Goal: Information Seeking & Learning: Learn about a topic

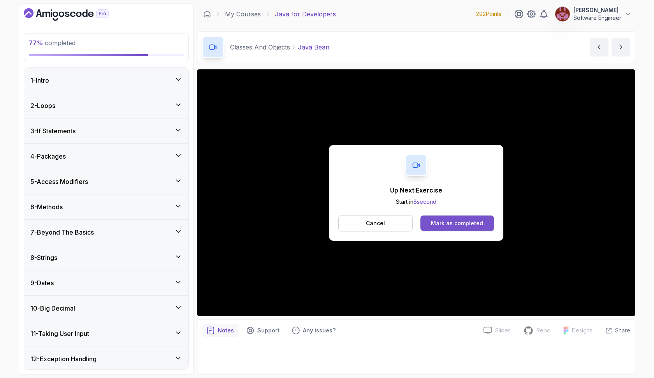
scroll to position [819, 0]
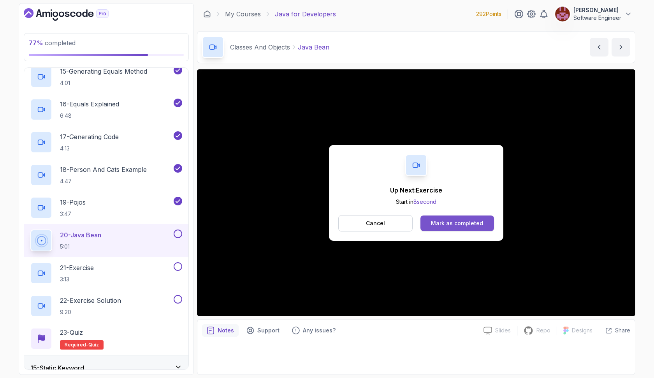
click at [446, 223] on div "Mark as completed" at bounding box center [457, 223] width 52 height 8
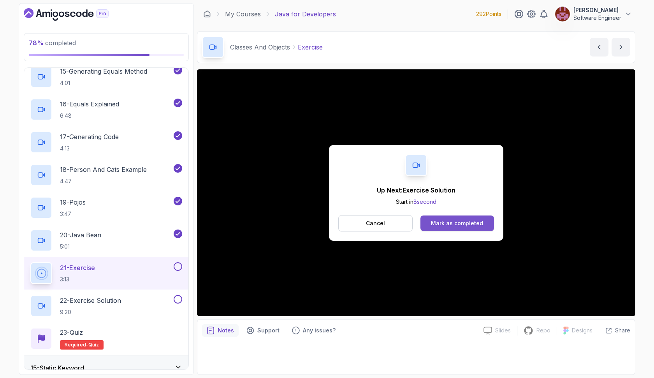
click at [473, 225] on div "Mark as completed" at bounding box center [457, 223] width 52 height 8
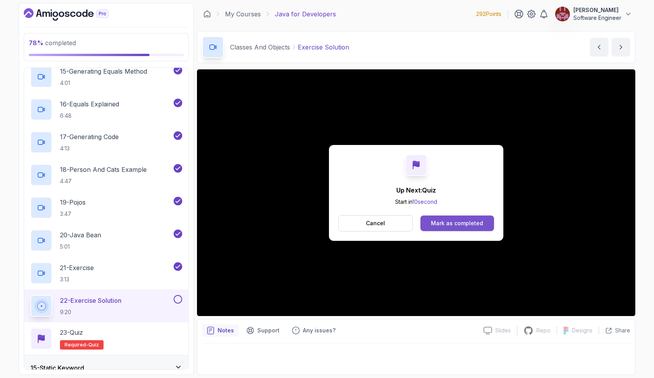
click at [437, 220] on div "Mark as completed" at bounding box center [457, 223] width 52 height 8
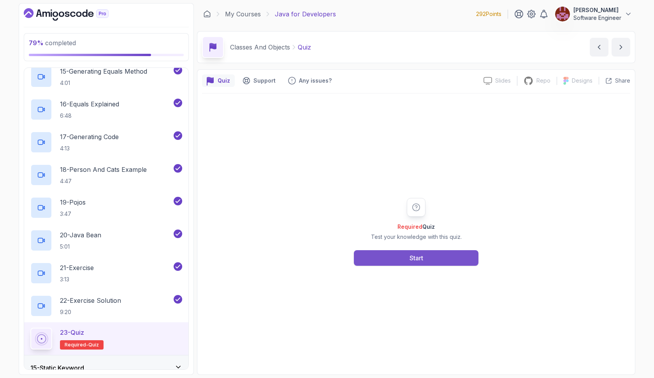
click at [427, 256] on button "Start" at bounding box center [416, 258] width 125 height 16
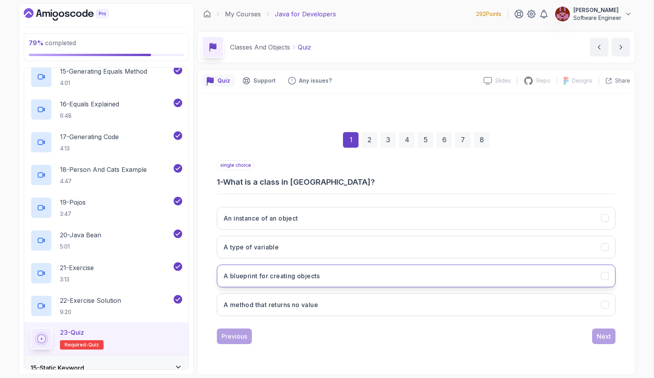
click at [375, 280] on button "A blueprint for creating objects" at bounding box center [416, 275] width 399 height 23
click at [595, 334] on button "Next" at bounding box center [603, 336] width 23 height 16
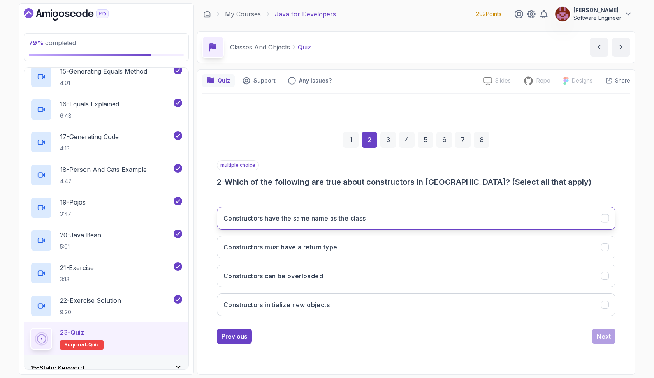
click at [531, 214] on button "Constructors have the same name as the class" at bounding box center [416, 218] width 399 height 23
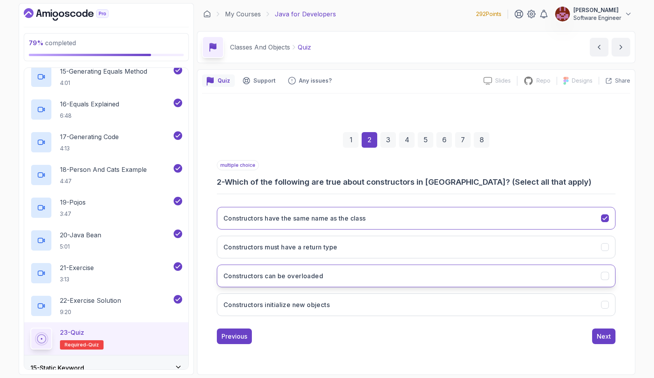
click at [519, 270] on button "Constructors can be overloaded" at bounding box center [416, 275] width 399 height 23
click at [597, 338] on div "Next" at bounding box center [604, 335] width 14 height 9
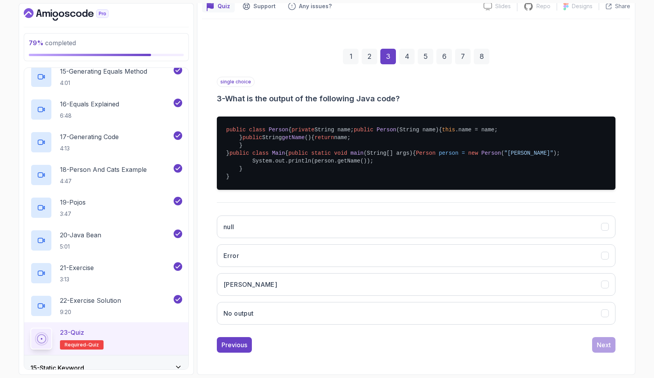
scroll to position [112, 0]
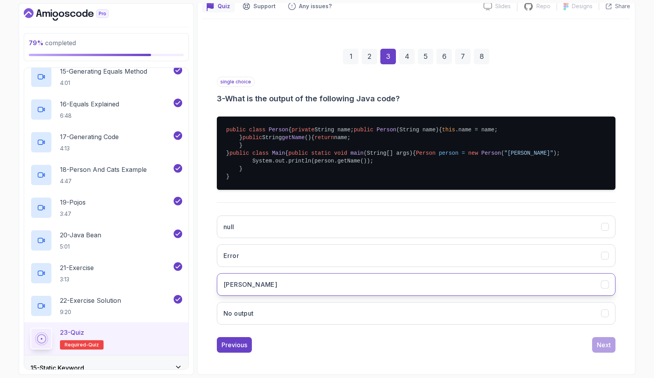
click at [271, 295] on button "Alice" at bounding box center [416, 284] width 399 height 23
click at [605, 349] on div "Next" at bounding box center [604, 344] width 14 height 9
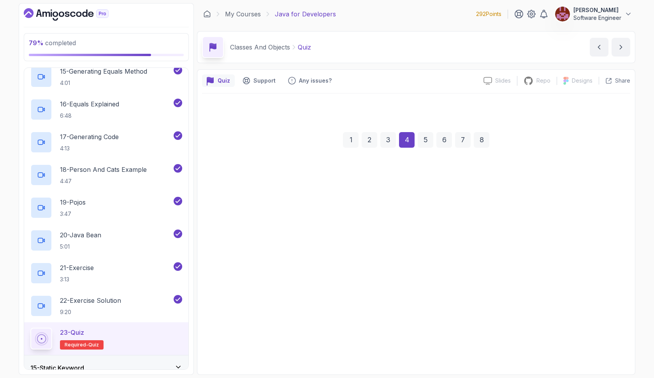
scroll to position [0, 0]
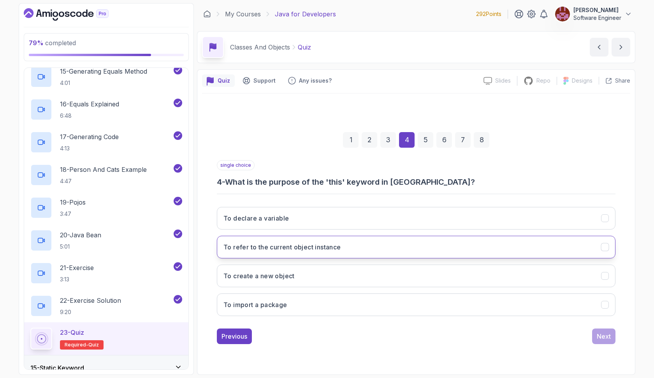
click at [377, 247] on button "To refer to the current object instance" at bounding box center [416, 246] width 399 height 23
click at [603, 333] on div "Next" at bounding box center [604, 335] width 14 height 9
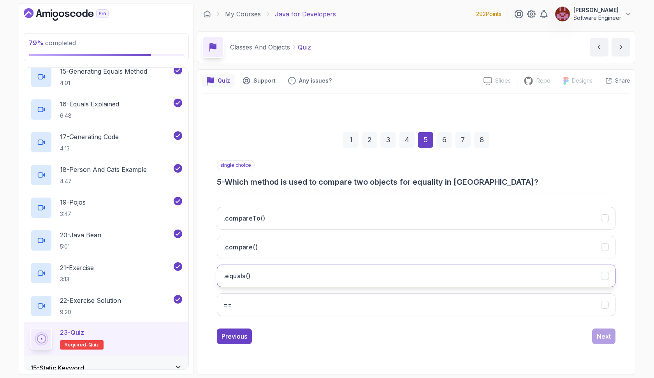
click at [305, 269] on button ".equals()" at bounding box center [416, 275] width 399 height 23
click at [600, 338] on div "Next" at bounding box center [604, 335] width 14 height 9
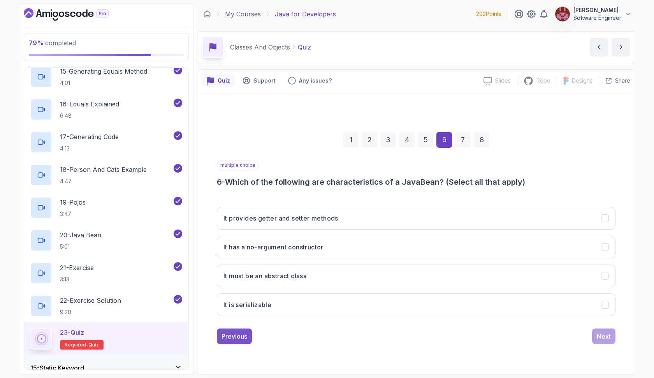
click at [227, 330] on button "Previous" at bounding box center [234, 336] width 35 height 16
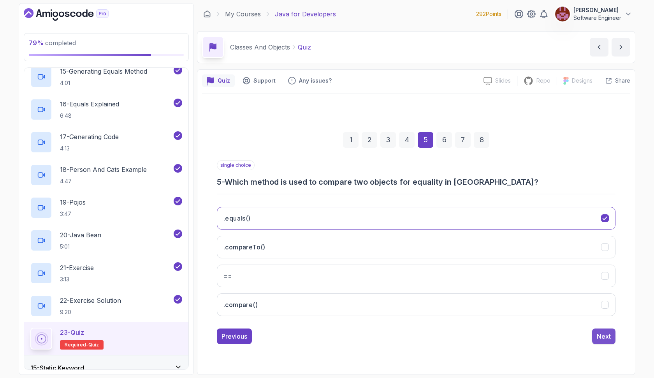
click at [600, 332] on div "Next" at bounding box center [604, 335] width 14 height 9
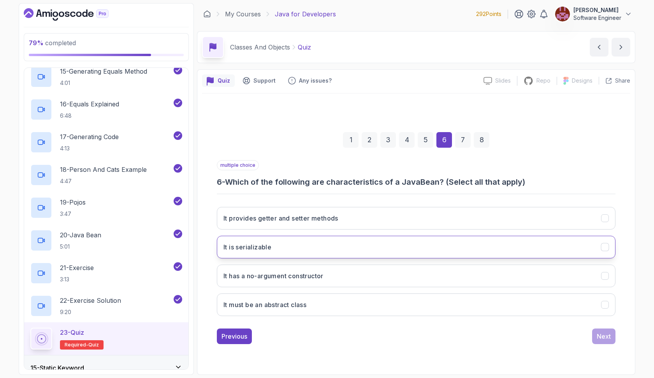
click at [318, 243] on button "It is serializable" at bounding box center [416, 246] width 399 height 23
click at [327, 218] on h3 "It provides getter and setter methods" at bounding box center [280, 217] width 115 height 9
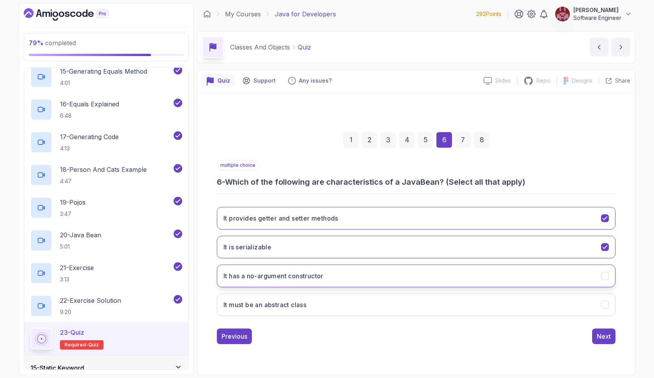
click at [334, 274] on button "It has a no-argument constructor" at bounding box center [416, 275] width 399 height 23
click at [611, 337] on button "Next" at bounding box center [603, 336] width 23 height 16
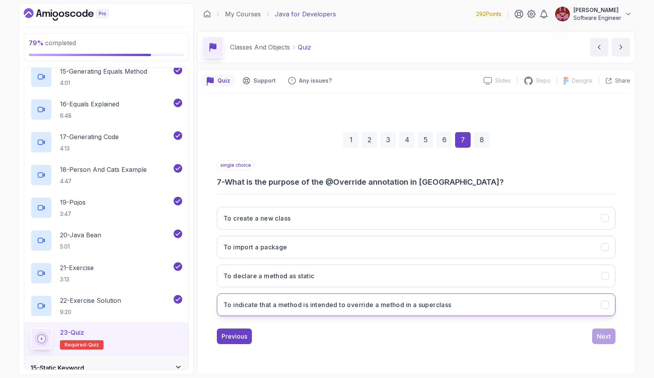
click at [369, 300] on h3 "To indicate that a method is intended to override a method in a superclass" at bounding box center [337, 304] width 228 height 9
click at [599, 336] on div "Next" at bounding box center [604, 335] width 14 height 9
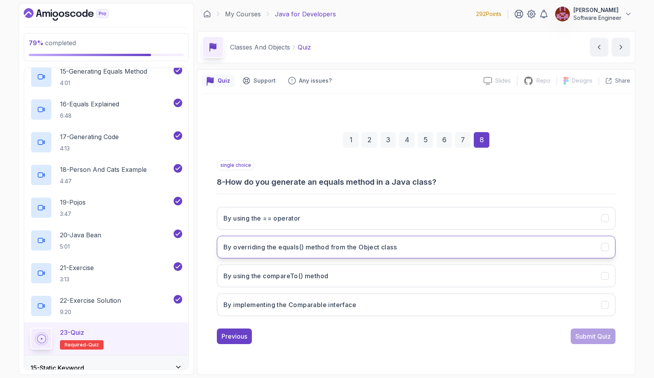
click at [351, 245] on h3 "By overriding the equals() method from the Object class" at bounding box center [309, 246] width 173 height 9
click at [583, 327] on div "single choice 8 - How do you generate an equals method in a Java class? By usin…" at bounding box center [416, 252] width 399 height 184
click at [582, 334] on div "Submit Quiz" at bounding box center [592, 335] width 35 height 9
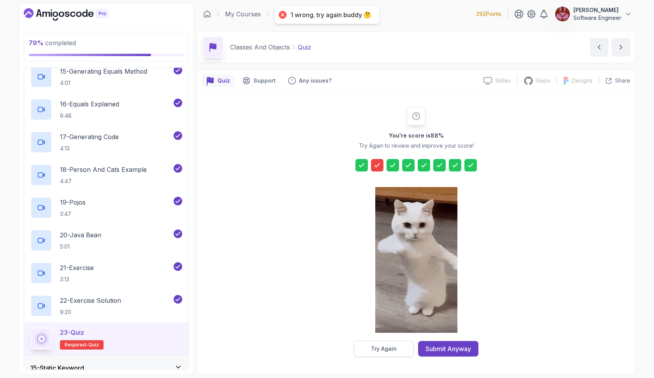
click at [400, 346] on button "Try Again" at bounding box center [384, 348] width 60 height 16
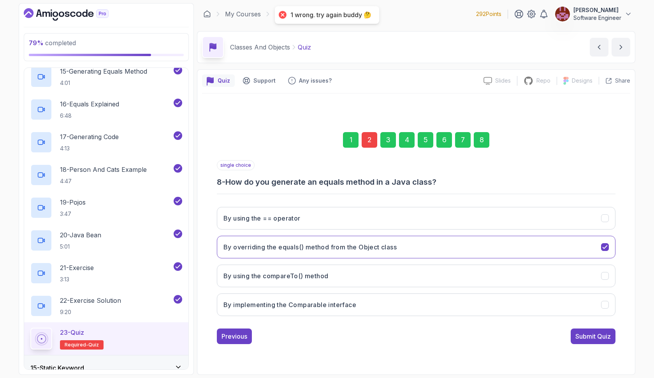
click at [368, 140] on div "2" at bounding box center [370, 140] width 16 height 16
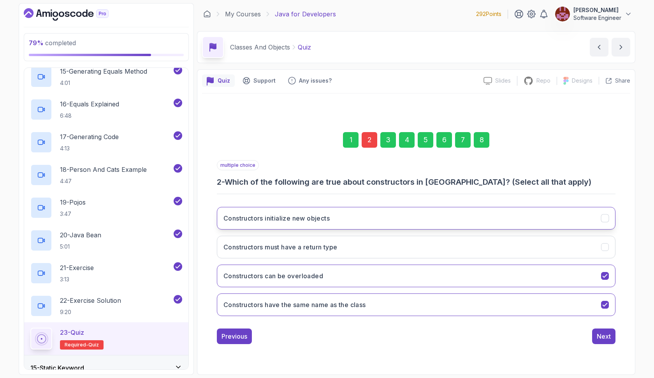
click at [351, 213] on button "Constructors initialize new objects" at bounding box center [416, 218] width 399 height 23
click at [480, 143] on div "8" at bounding box center [482, 140] width 16 height 16
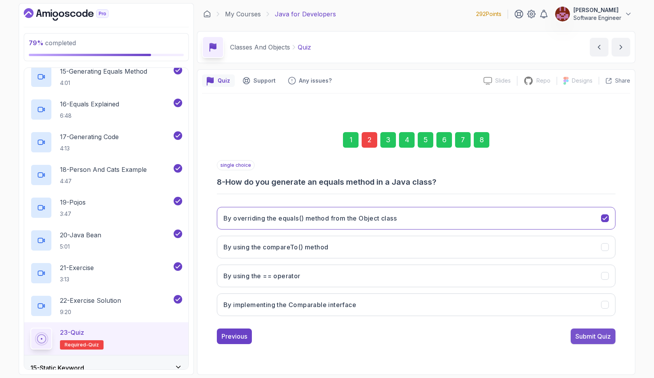
click at [583, 337] on div "Submit Quiz" at bounding box center [592, 335] width 35 height 9
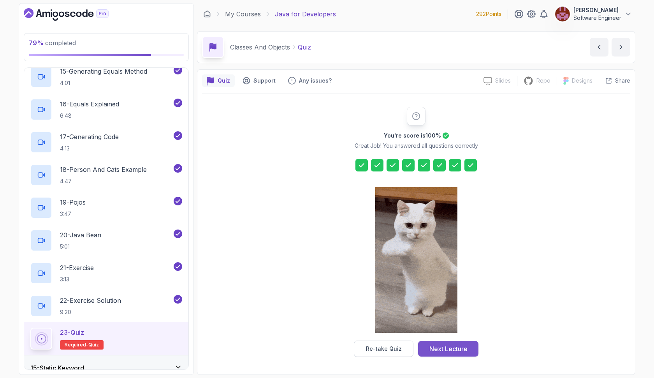
click at [457, 346] on div "Next Lecture" at bounding box center [448, 348] width 38 height 9
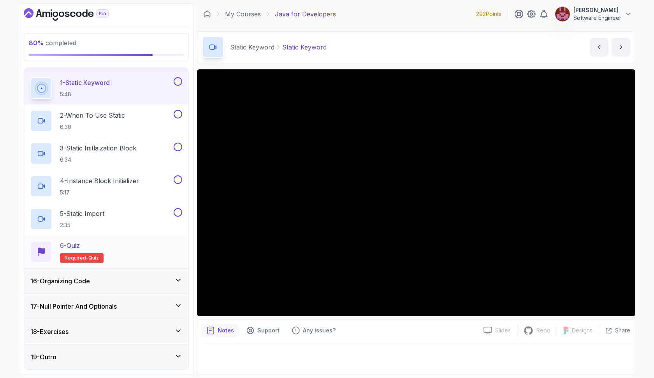
scroll to position [375, 0]
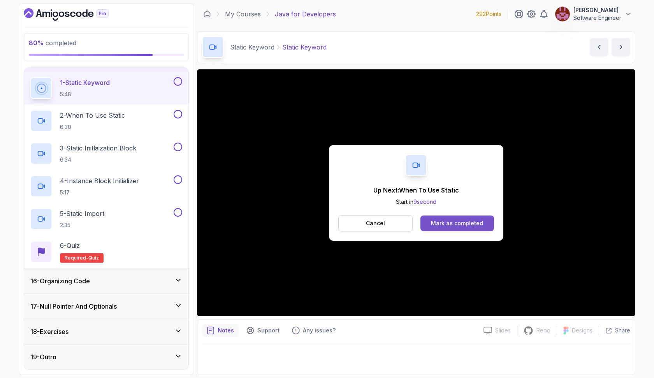
click at [442, 218] on button "Mark as completed" at bounding box center [457, 223] width 74 height 16
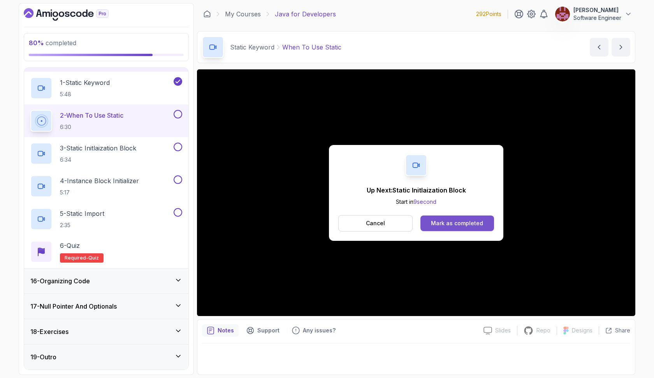
click at [460, 223] on div "Mark as completed" at bounding box center [457, 223] width 52 height 8
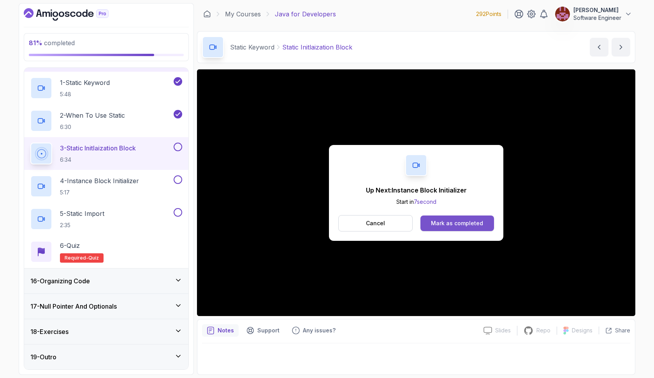
click at [485, 223] on button "Mark as completed" at bounding box center [457, 223] width 74 height 16
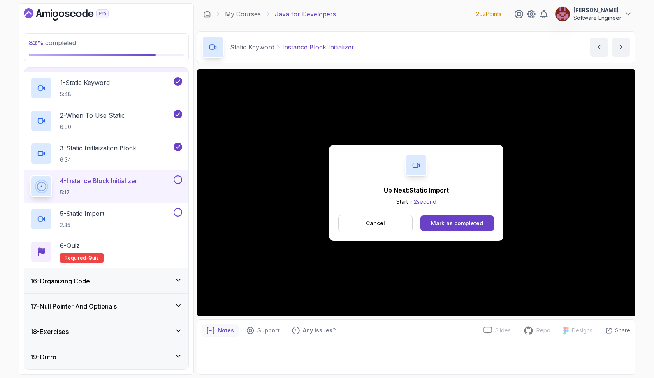
click at [485, 223] on button "Mark as completed" at bounding box center [457, 223] width 74 height 16
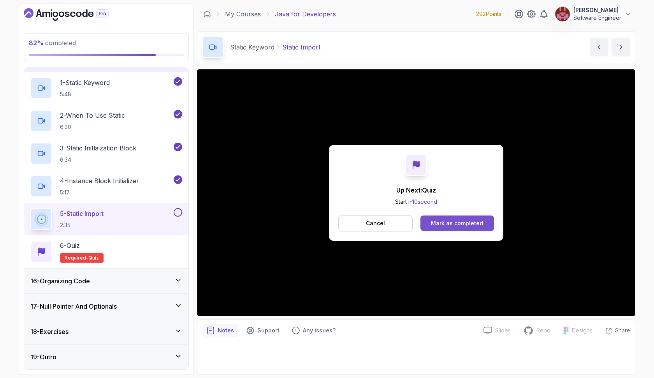
click at [451, 223] on div "Mark as completed" at bounding box center [457, 223] width 52 height 8
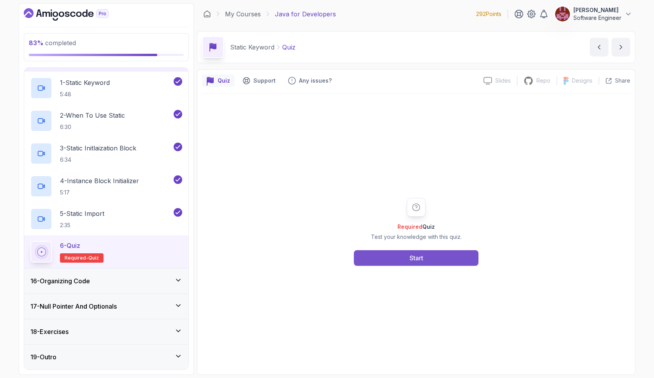
click at [437, 255] on button "Start" at bounding box center [416, 258] width 125 height 16
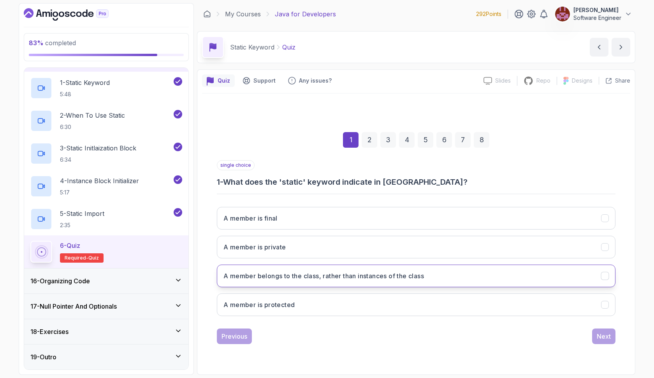
click at [393, 273] on h3 "A member belongs to the class, rather than instances of the class" at bounding box center [323, 275] width 200 height 9
click at [605, 334] on div "Next" at bounding box center [604, 335] width 14 height 9
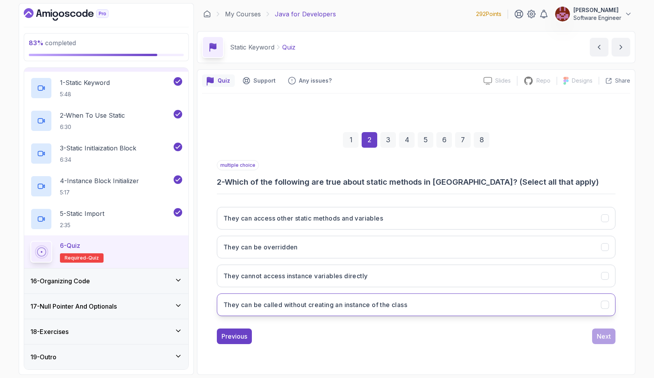
click at [399, 305] on h3 "They can be called without creating an instance of the class" at bounding box center [315, 304] width 184 height 9
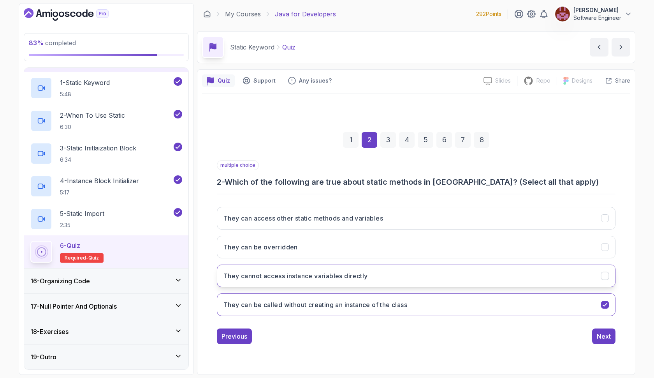
click at [402, 281] on button "They cannot access instance variables directly" at bounding box center [416, 275] width 399 height 23
click at [395, 216] on button "They can access other static methods and variables" at bounding box center [416, 218] width 399 height 23
click at [605, 333] on div "Next" at bounding box center [604, 335] width 14 height 9
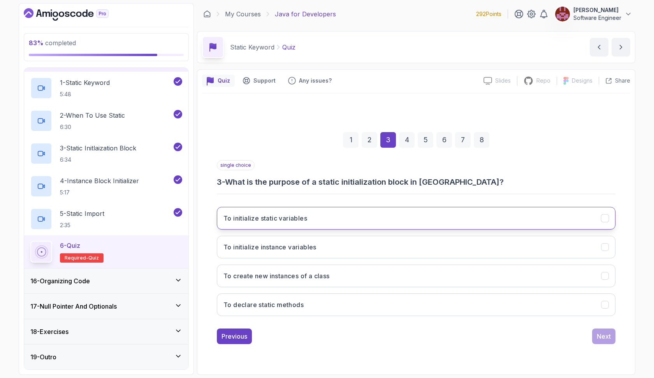
click at [392, 218] on button "To initialize static variables" at bounding box center [416, 218] width 399 height 23
click at [602, 333] on div "Next" at bounding box center [604, 335] width 14 height 9
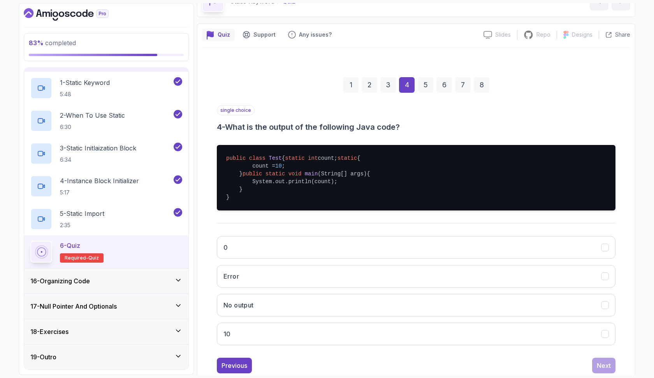
scroll to position [47, 0]
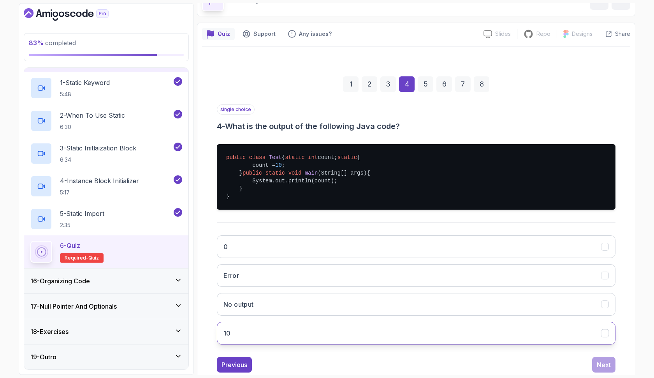
click at [398, 344] on button "10" at bounding box center [416, 333] width 399 height 23
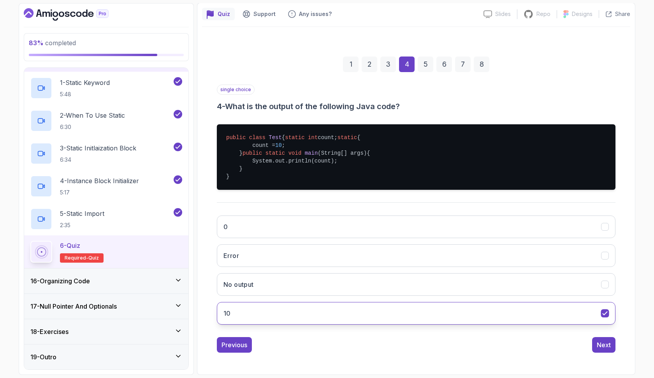
scroll to position [90, 0]
click at [601, 341] on div "Next" at bounding box center [604, 344] width 14 height 9
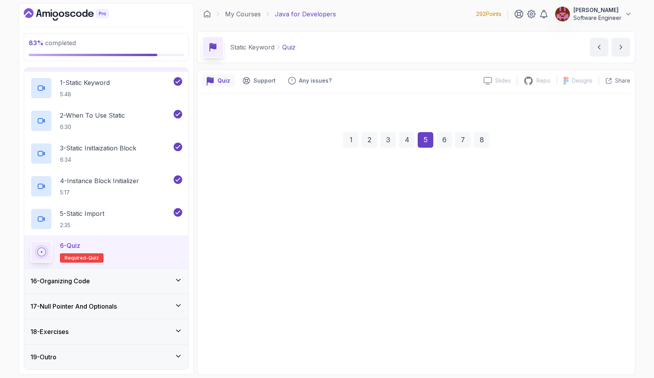
scroll to position [0, 0]
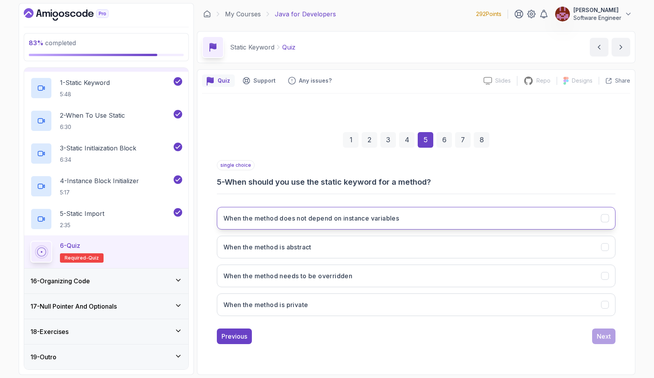
click at [395, 223] on button "When the method does not depend on instance variables" at bounding box center [416, 218] width 399 height 23
click at [600, 335] on div "Next" at bounding box center [604, 335] width 14 height 9
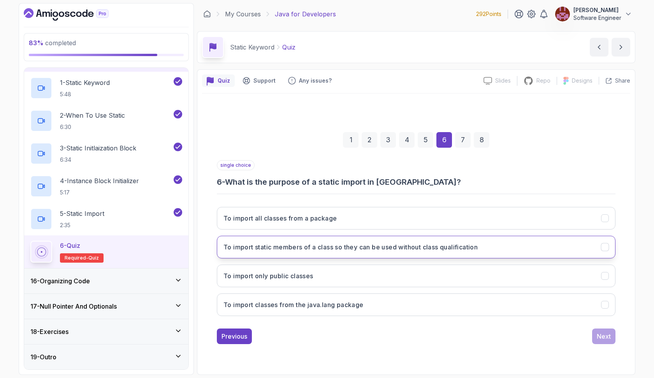
click at [365, 246] on h3 "To import static members of a class so they can be used without class qualifica…" at bounding box center [350, 246] width 254 height 9
click at [601, 336] on div "Next" at bounding box center [604, 335] width 14 height 9
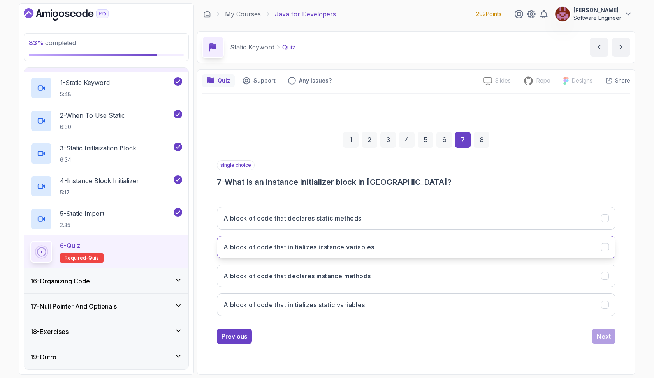
click at [328, 246] on h3 "A block of code that initializes instance variables" at bounding box center [298, 246] width 151 height 9
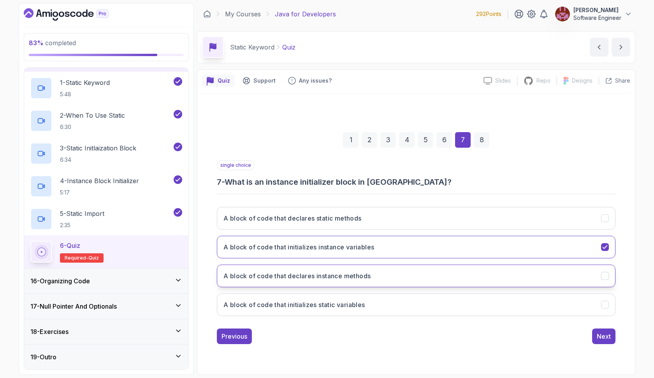
click at [327, 274] on h3 "A block of code that declares instance methods" at bounding box center [296, 275] width 147 height 9
click at [598, 334] on div "Next" at bounding box center [604, 335] width 14 height 9
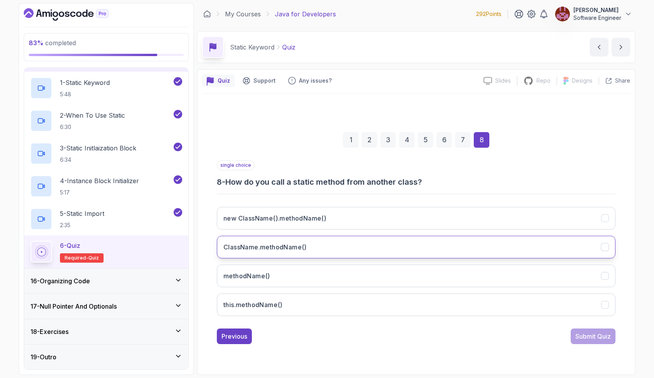
click at [333, 250] on button "ClassName.methodName()" at bounding box center [416, 246] width 399 height 23
click at [587, 335] on div "Submit Quiz" at bounding box center [592, 335] width 35 height 9
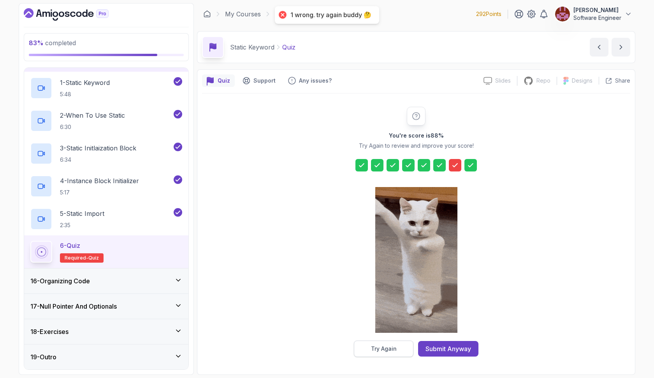
click at [374, 344] on div "Try Again" at bounding box center [384, 348] width 26 height 8
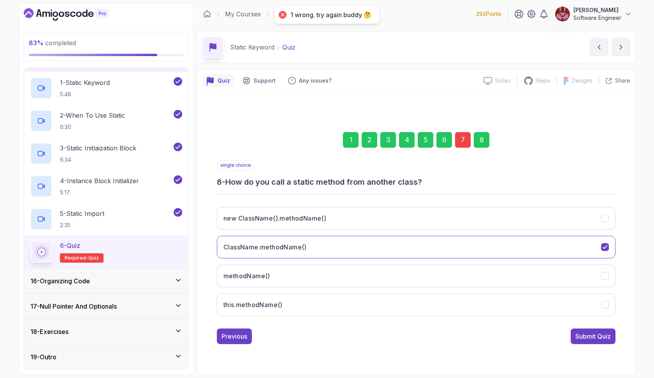
click at [464, 144] on div "7" at bounding box center [463, 140] width 16 height 16
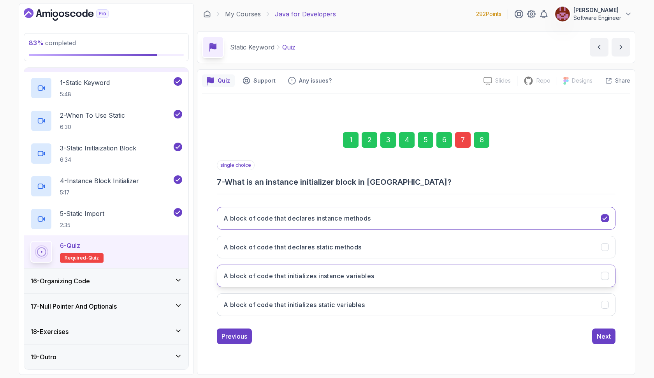
click at [427, 279] on button "A block of code that initializes instance variables" at bounding box center [416, 275] width 399 height 23
click at [597, 336] on div "Next" at bounding box center [604, 335] width 14 height 9
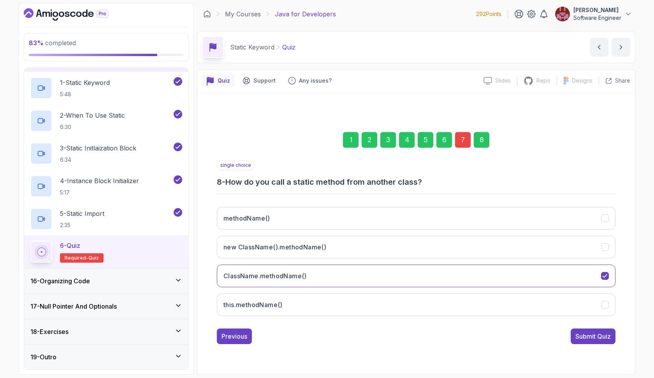
click at [597, 336] on div "Submit Quiz" at bounding box center [592, 335] width 35 height 9
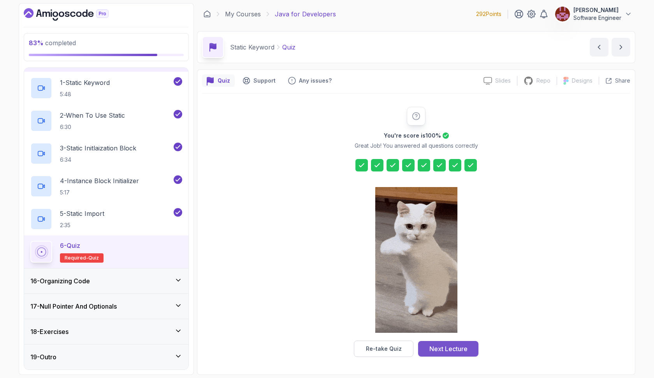
click at [464, 347] on div "Next Lecture" at bounding box center [448, 348] width 38 height 9
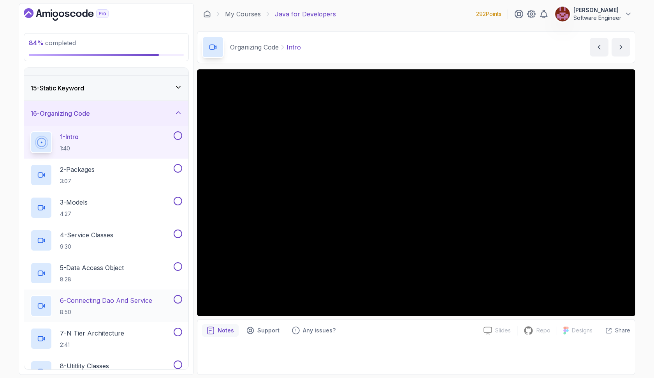
scroll to position [346, 0]
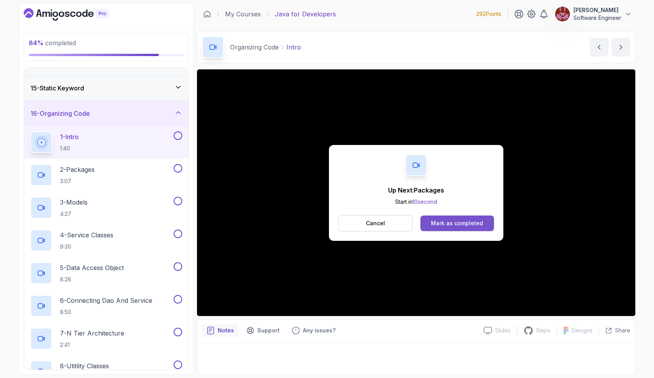
click at [465, 223] on div "Mark as completed" at bounding box center [457, 223] width 52 height 8
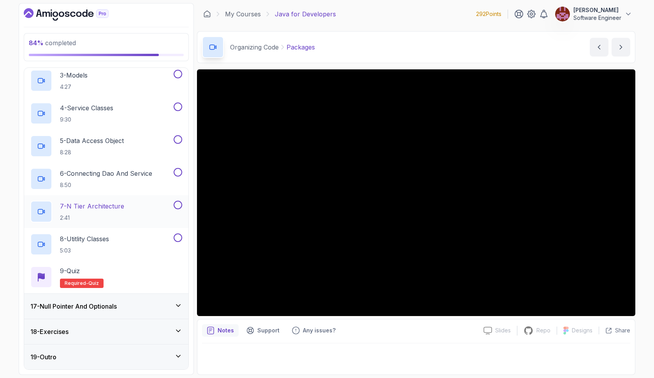
scroll to position [473, 0]
click at [165, 307] on div "17 - Null Pointer And Optionals" at bounding box center [106, 305] width 152 height 9
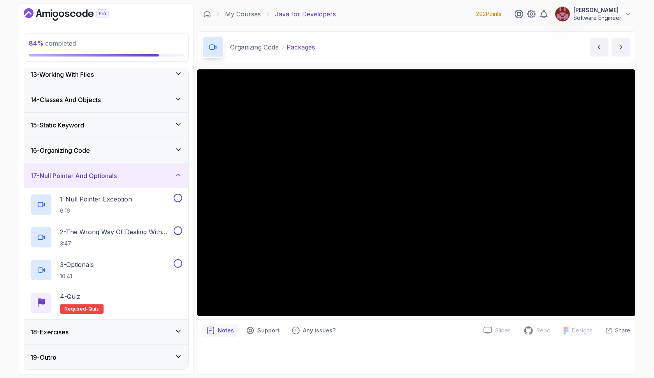
scroll to position [310, 0]
click at [151, 330] on div "18 - Exercises" at bounding box center [106, 331] width 152 height 9
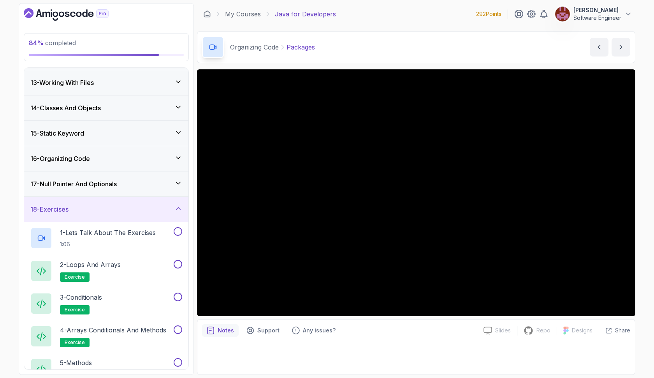
scroll to position [282, 0]
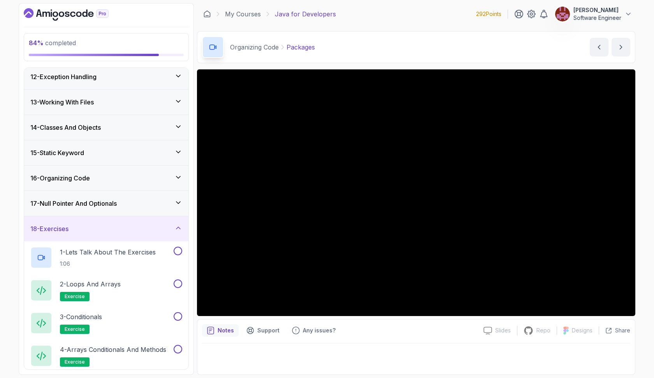
click at [179, 206] on icon at bounding box center [178, 203] width 8 height 8
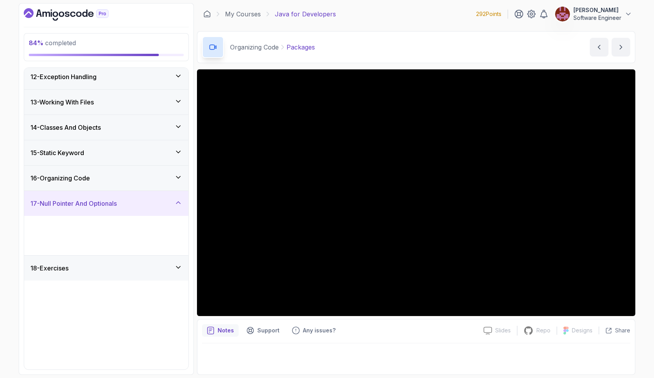
scroll to position [179, 0]
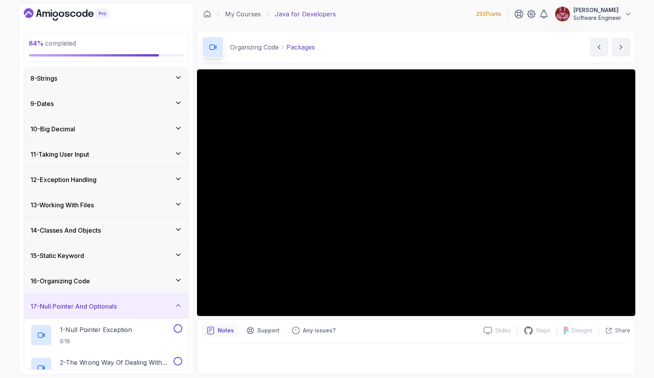
click at [144, 278] on div "16 - Organizing Code" at bounding box center [106, 280] width 152 height 9
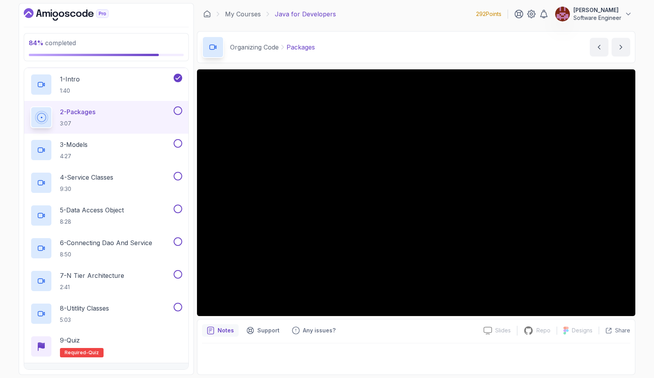
scroll to position [402, 0]
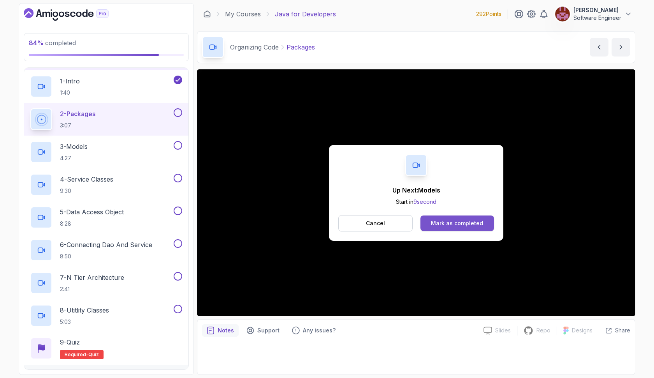
click at [434, 217] on button "Mark as completed" at bounding box center [457, 223] width 74 height 16
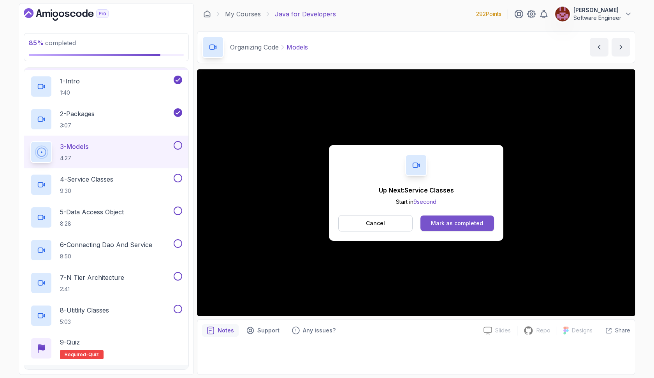
click at [436, 220] on div "Mark as completed" at bounding box center [457, 223] width 52 height 8
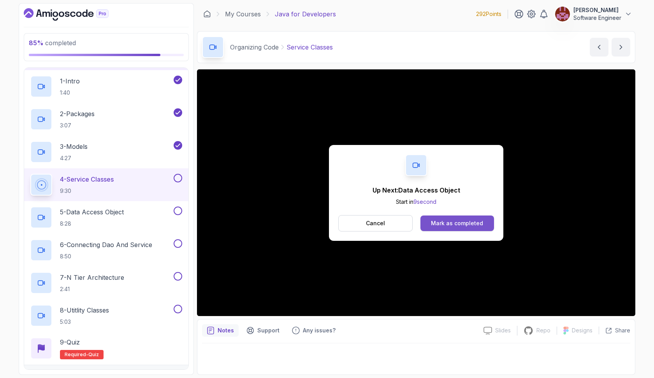
click at [438, 223] on div "Mark as completed" at bounding box center [457, 223] width 52 height 8
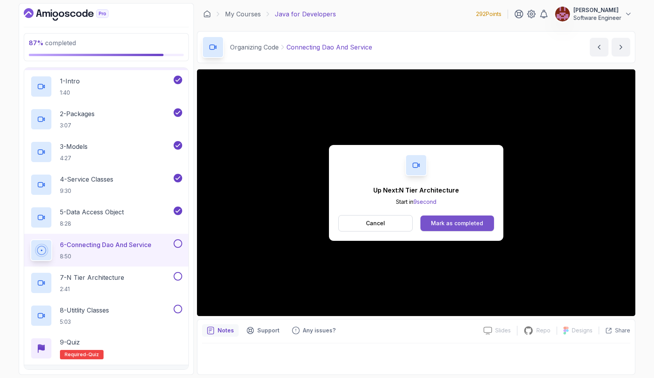
click at [441, 223] on div "Mark as completed" at bounding box center [457, 223] width 52 height 8
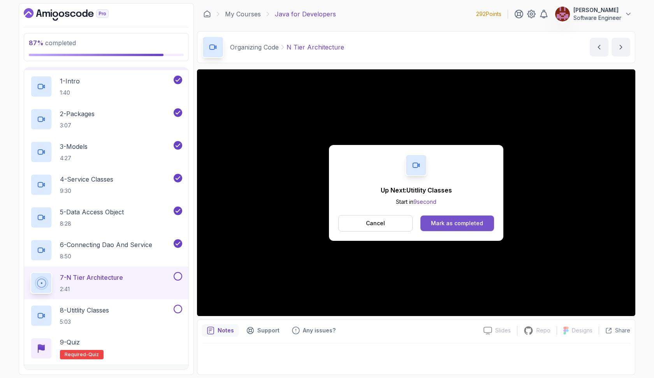
click at [453, 224] on div "Mark as completed" at bounding box center [457, 223] width 52 height 8
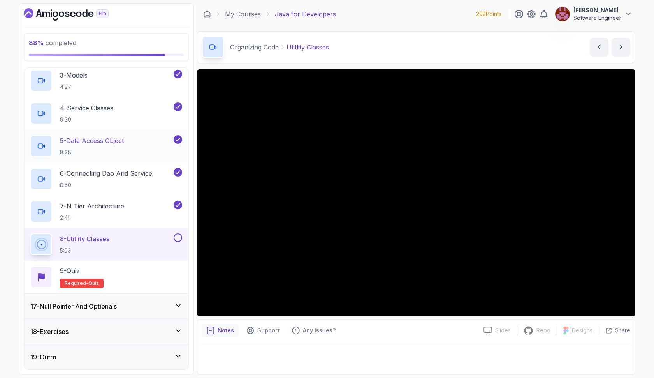
scroll to position [473, 0]
click at [111, 307] on h3 "17 - Null Pointer And Optionals" at bounding box center [73, 305] width 86 height 9
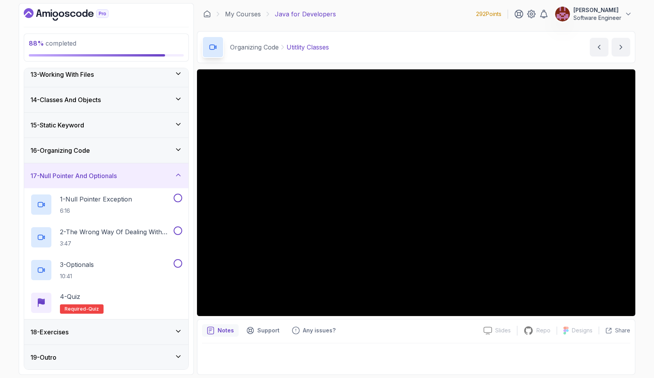
scroll to position [310, 0]
click at [179, 151] on icon at bounding box center [178, 150] width 8 height 8
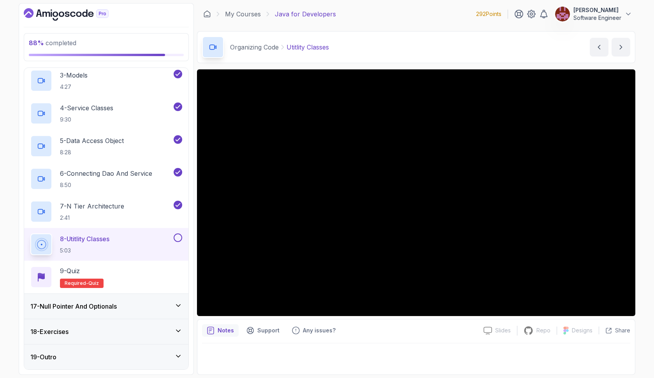
scroll to position [473, 0]
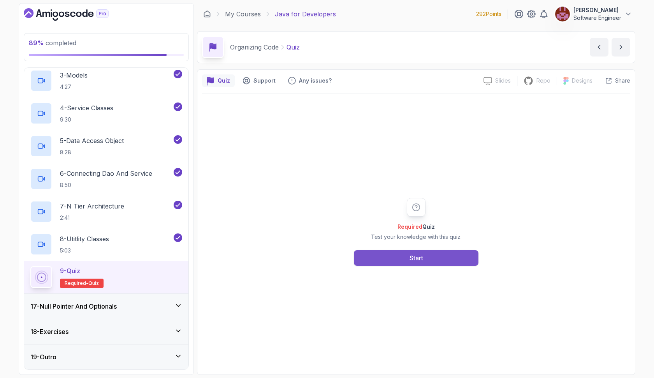
click at [385, 261] on button "Start" at bounding box center [416, 258] width 125 height 16
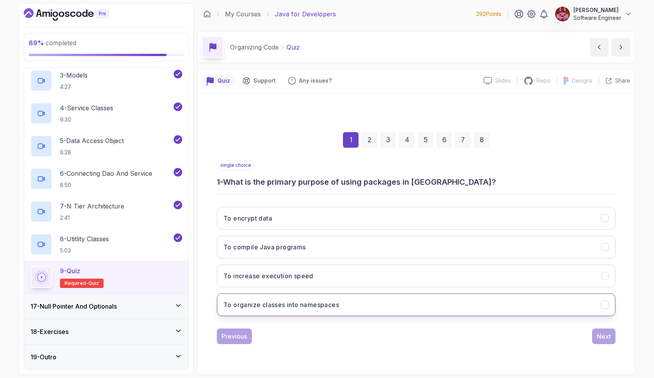
click at [383, 300] on button "To organize classes into namespaces" at bounding box center [416, 304] width 399 height 23
click at [603, 334] on div "Next" at bounding box center [604, 335] width 14 height 9
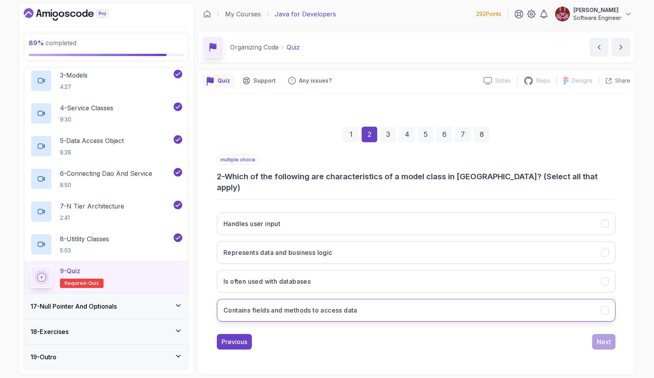
click at [562, 304] on button "Contains fields and methods to access data" at bounding box center [416, 310] width 399 height 23
click at [546, 220] on button "Handles user input" at bounding box center [416, 223] width 399 height 23
click at [603, 337] on div "Next" at bounding box center [604, 341] width 14 height 9
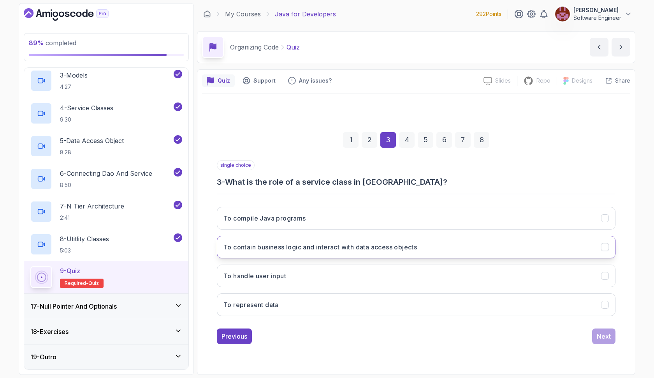
click at [337, 244] on h3 "To contain business logic and interact with data access objects" at bounding box center [319, 246] width 193 height 9
click at [336, 245] on h3 "To contain business logic and interact with data access objects" at bounding box center [319, 246] width 193 height 9
click at [334, 225] on button "To compile Java programs" at bounding box center [416, 218] width 399 height 23
click at [336, 244] on h3 "To contain business logic and interact with data access objects" at bounding box center [319, 246] width 193 height 9
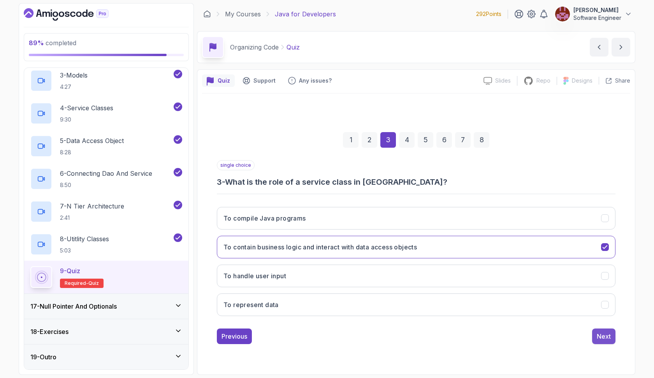
click at [600, 335] on div "Next" at bounding box center [604, 335] width 14 height 9
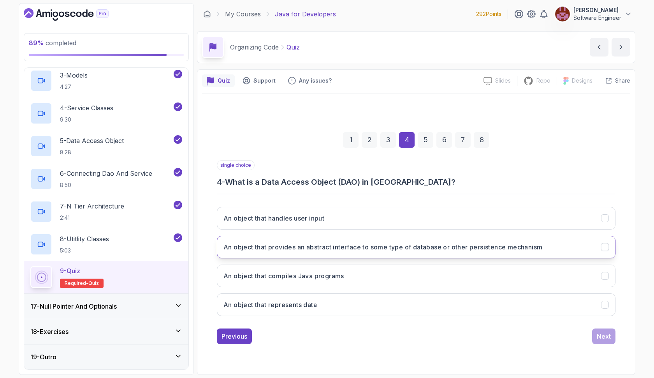
click at [575, 243] on button "An object that provides an abstract interface to some type of database or other…" at bounding box center [416, 246] width 399 height 23
click at [599, 336] on div "Next" at bounding box center [604, 335] width 14 height 9
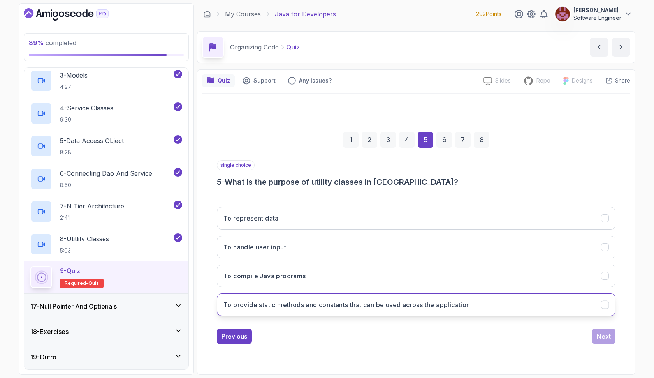
click at [462, 302] on h3 "To provide static methods and constants that can be used across the application" at bounding box center [346, 304] width 247 height 9
click at [599, 340] on div "Next" at bounding box center [604, 335] width 14 height 9
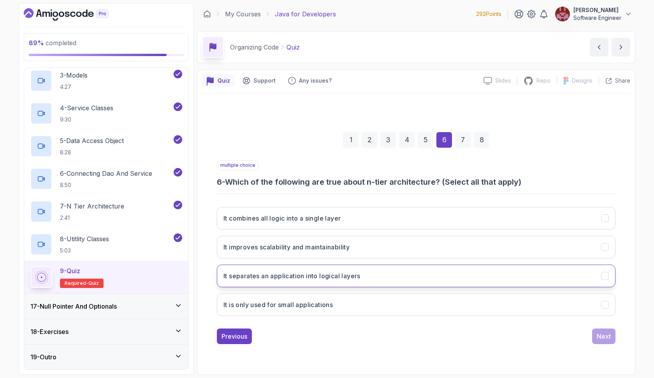
click at [360, 267] on button "It separates an application into logical layers" at bounding box center [416, 275] width 399 height 23
click at [360, 248] on button "It improves scalability and maintainability" at bounding box center [416, 246] width 399 height 23
click at [598, 338] on div "Next" at bounding box center [604, 335] width 14 height 9
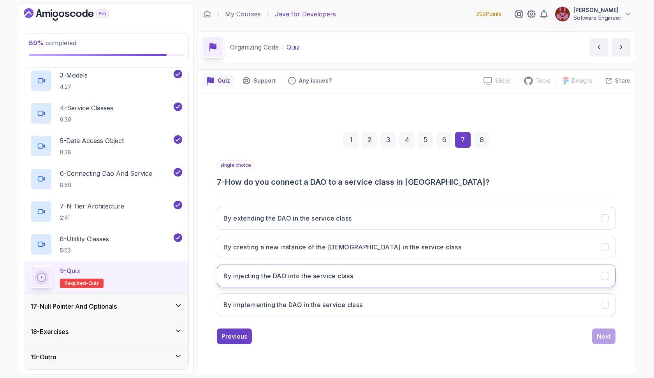
click at [341, 269] on button "By injecting the DAO into the service class" at bounding box center [416, 275] width 399 height 23
click at [459, 297] on button "By implementing the DAO in the service class" at bounding box center [416, 304] width 399 height 23
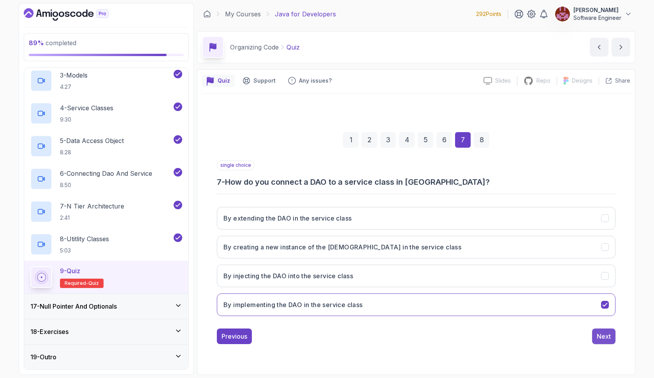
click at [592, 335] on button "Next" at bounding box center [603, 336] width 23 height 16
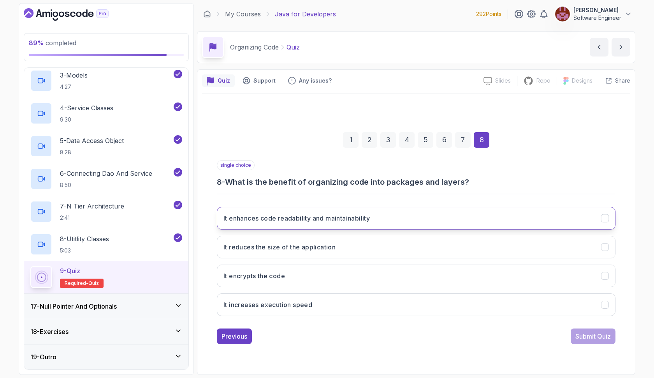
click at [312, 216] on h3 "It enhances code readability and maintainability" at bounding box center [296, 217] width 146 height 9
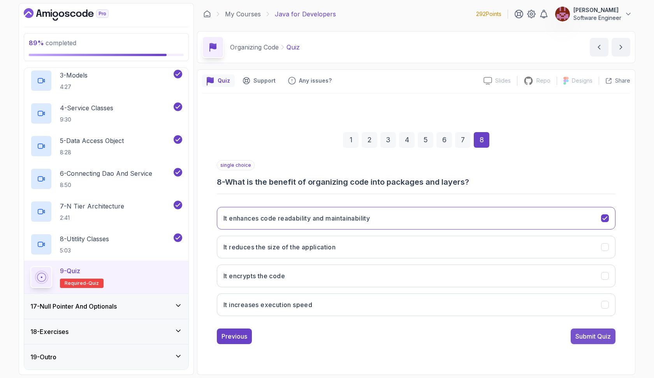
click at [581, 336] on div "Submit Quiz" at bounding box center [592, 335] width 35 height 9
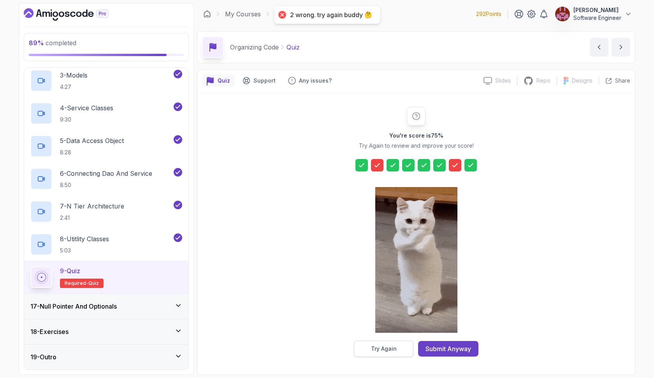
click at [397, 346] on button "Try Again" at bounding box center [384, 348] width 60 height 16
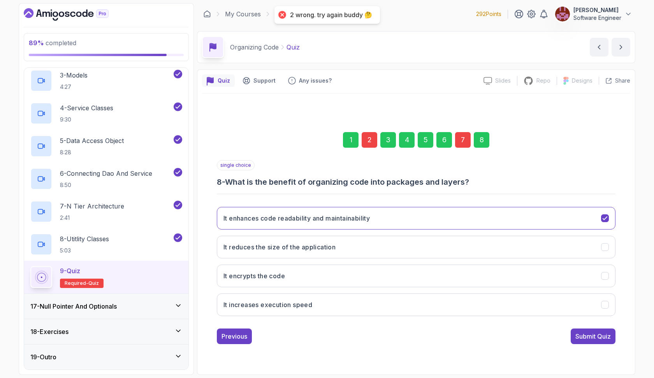
click at [460, 144] on div "7" at bounding box center [463, 140] width 16 height 16
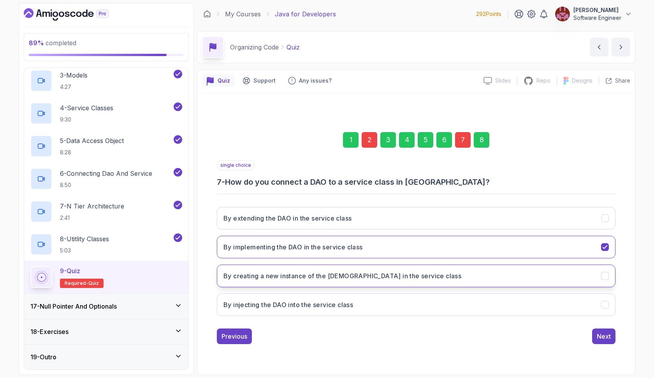
click at [392, 276] on h3 "By creating a new instance of the DAO in the service class" at bounding box center [342, 275] width 238 height 9
click at [370, 138] on div "2" at bounding box center [370, 140] width 16 height 16
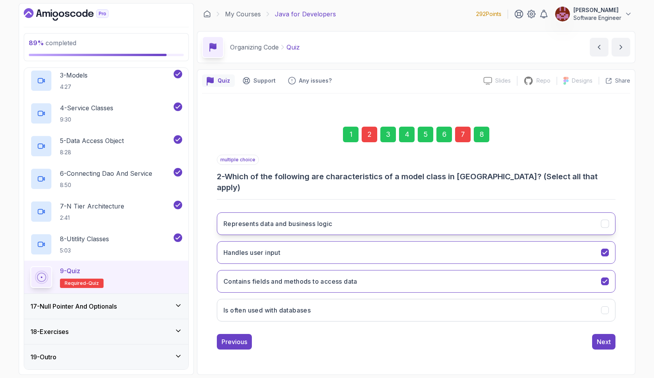
click at [333, 225] on button "Represents data and business logic" at bounding box center [416, 223] width 399 height 23
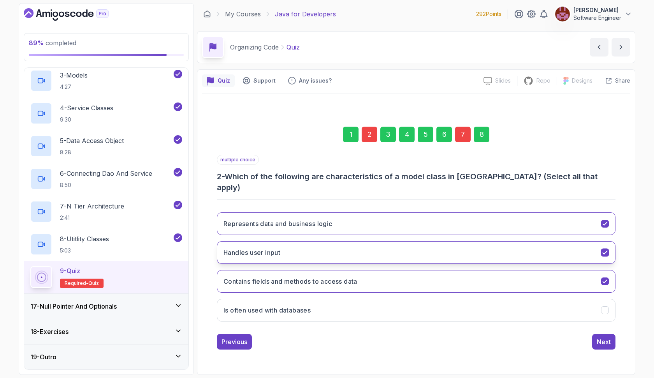
click at [322, 249] on button "Handles user input" at bounding box center [416, 252] width 399 height 23
click at [481, 140] on div "8" at bounding box center [482, 135] width 16 height 16
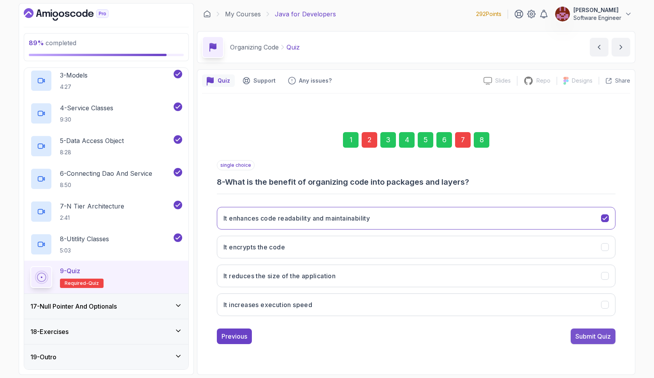
click at [603, 332] on div "Submit Quiz" at bounding box center [592, 335] width 35 height 9
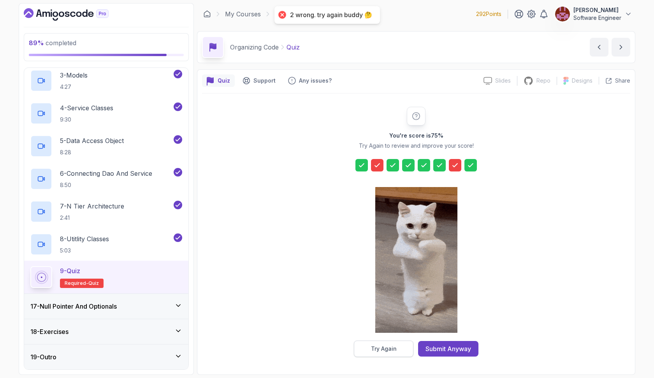
click at [396, 344] on button "Try Again" at bounding box center [384, 348] width 60 height 16
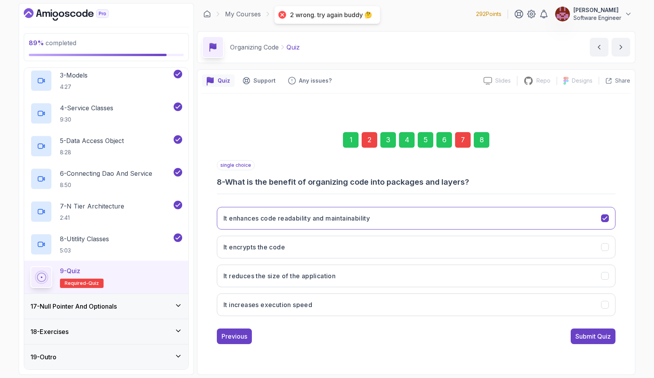
click at [459, 144] on div "7" at bounding box center [463, 140] width 16 height 16
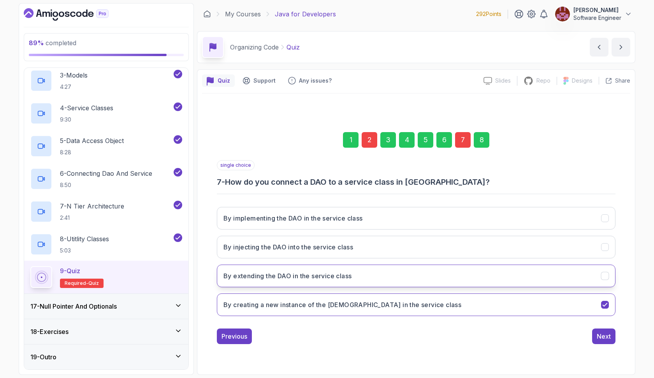
click at [388, 272] on button "By extending the DAO in the service class" at bounding box center [416, 275] width 399 height 23
click at [365, 138] on div "2" at bounding box center [370, 140] width 16 height 16
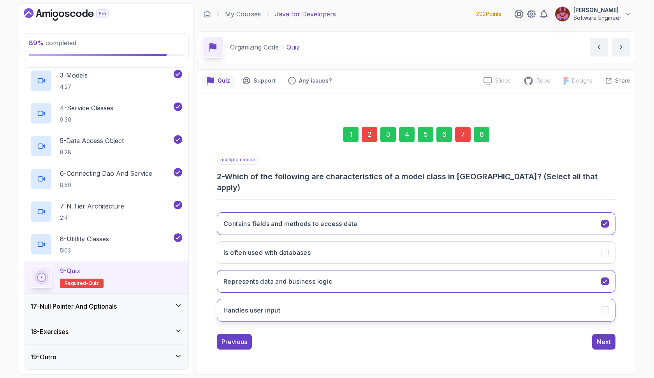
click at [325, 306] on button "Handles user input" at bounding box center [416, 310] width 399 height 23
click at [483, 142] on div "8" at bounding box center [482, 135] width 16 height 16
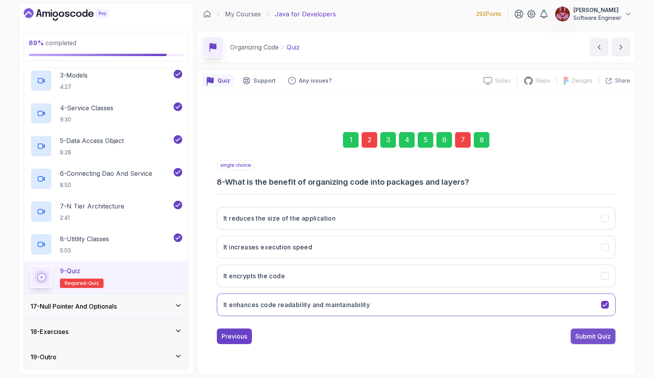
click at [585, 334] on div "Submit Quiz" at bounding box center [592, 335] width 35 height 9
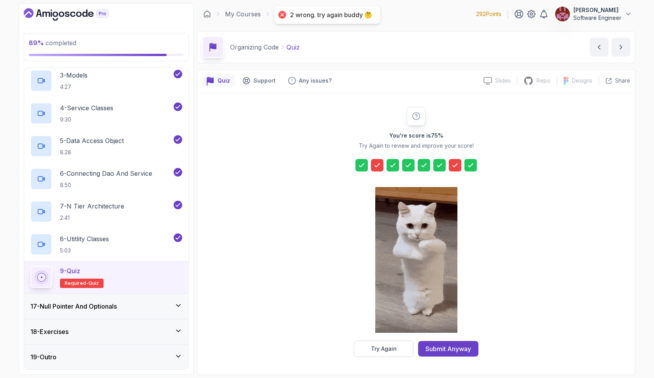
click at [391, 357] on div "You're score is 75 % Try Again to review and improve your score! Try Again Subm…" at bounding box center [416, 231] width 428 height 276
click at [392, 347] on div "Try Again" at bounding box center [384, 348] width 26 height 8
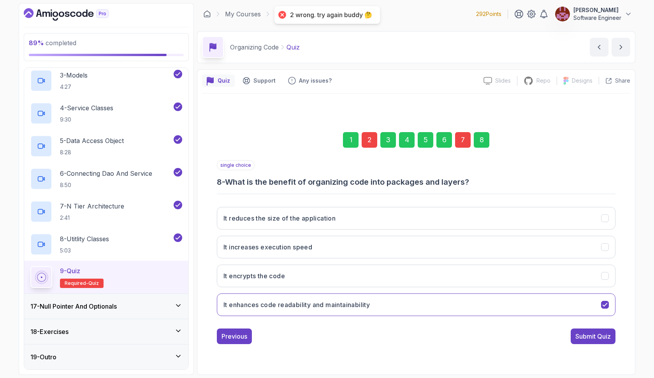
click at [465, 139] on div "7" at bounding box center [463, 140] width 16 height 16
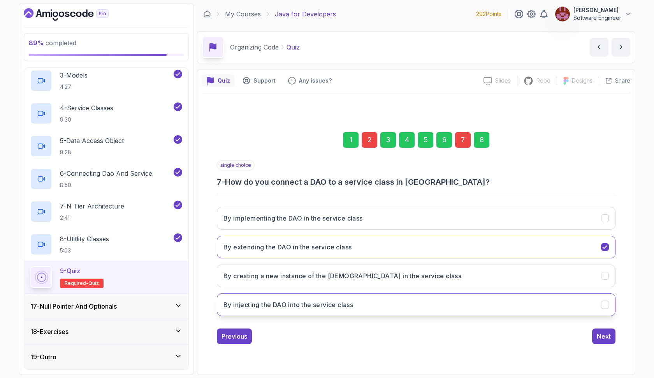
click at [322, 293] on button "By injecting the DAO into the service class" at bounding box center [416, 304] width 399 height 23
click at [372, 134] on div "2" at bounding box center [370, 140] width 16 height 16
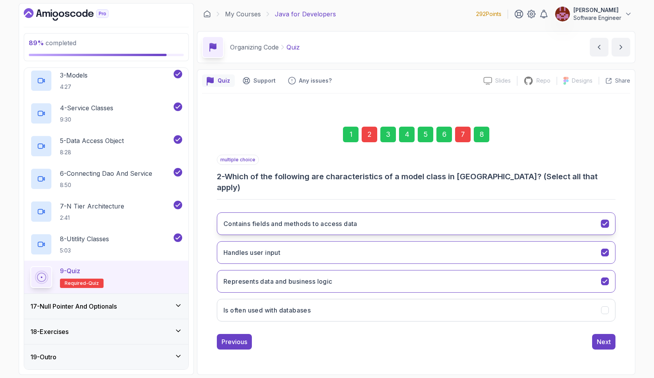
click at [336, 221] on h3 "Contains fields and methods to access data" at bounding box center [290, 223] width 134 height 9
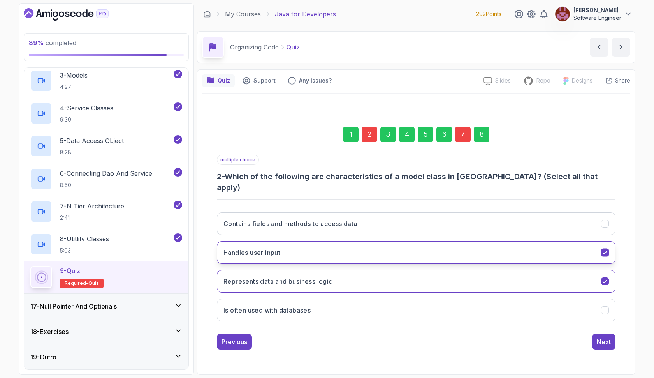
click at [323, 249] on button "Handles user input" at bounding box center [416, 252] width 399 height 23
click at [315, 276] on h3 "Represents data and business logic" at bounding box center [277, 280] width 109 height 9
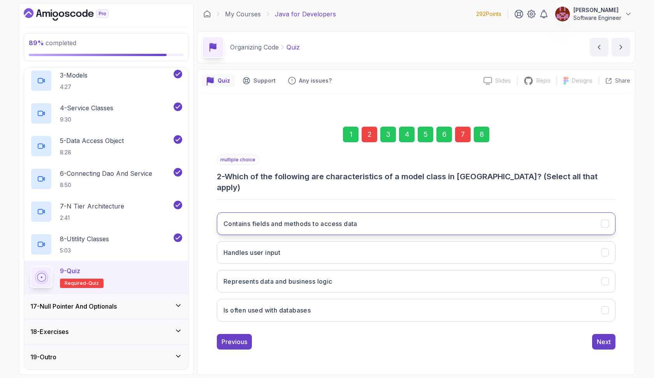
click at [313, 219] on h3 "Contains fields and methods to access data" at bounding box center [290, 223] width 134 height 9
click at [315, 220] on h3 "Contains fields and methods to access data" at bounding box center [290, 223] width 134 height 9
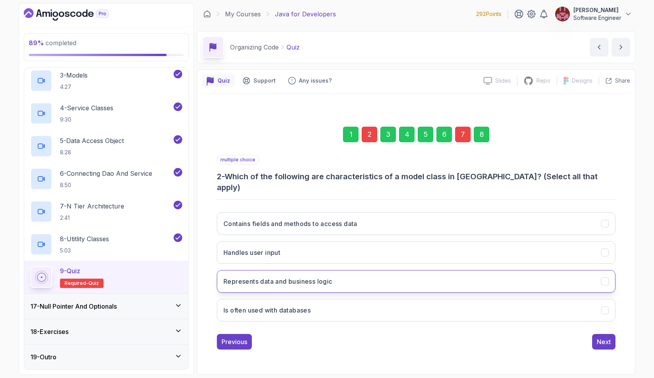
click at [306, 276] on h3 "Represents data and business logic" at bounding box center [277, 280] width 109 height 9
click at [306, 253] on button "Handles user input" at bounding box center [416, 252] width 399 height 23
click at [310, 278] on h3 "Represents data and business logic" at bounding box center [277, 280] width 109 height 9
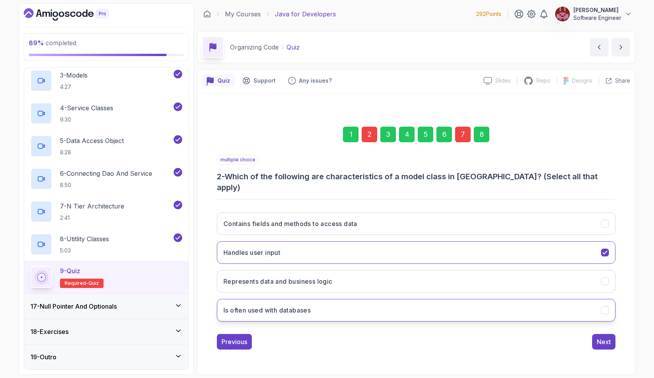
click at [308, 305] on h3 "Is often used with databases" at bounding box center [266, 309] width 87 height 9
click at [479, 142] on div "8" at bounding box center [482, 135] width 16 height 16
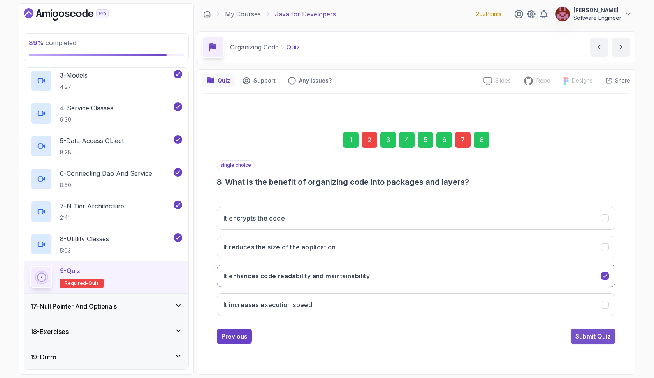
click at [592, 331] on div "Submit Quiz" at bounding box center [592, 335] width 35 height 9
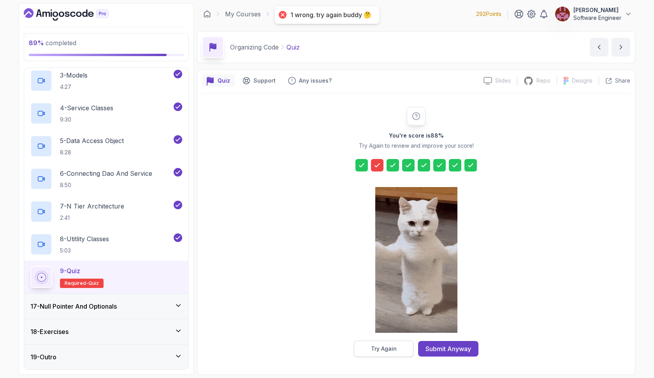
click at [371, 347] on div "Try Again" at bounding box center [384, 348] width 26 height 8
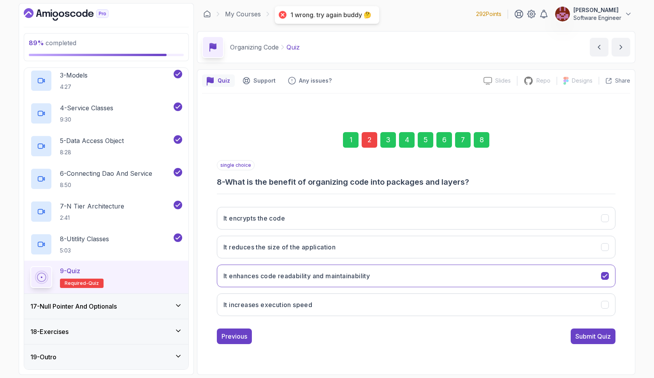
click at [375, 139] on div "2" at bounding box center [370, 140] width 16 height 16
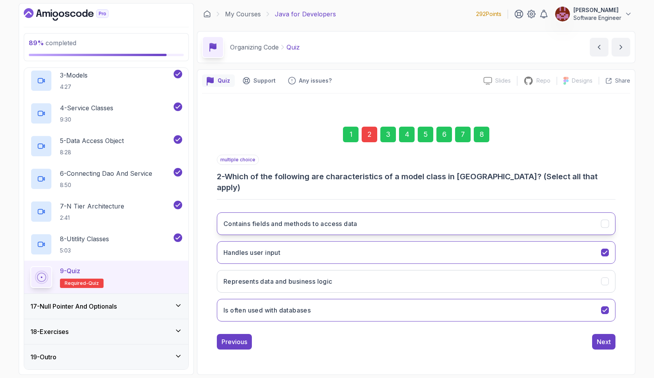
click at [327, 219] on h3 "Contains fields and methods to access data" at bounding box center [290, 223] width 134 height 9
click at [486, 142] on div "8" at bounding box center [482, 135] width 16 height 16
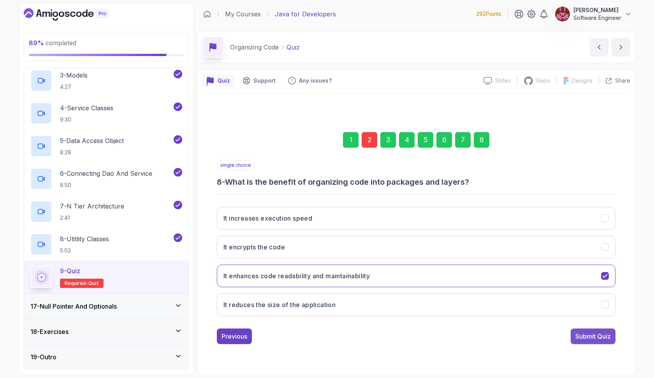
click at [601, 338] on div "Submit Quiz" at bounding box center [592, 335] width 35 height 9
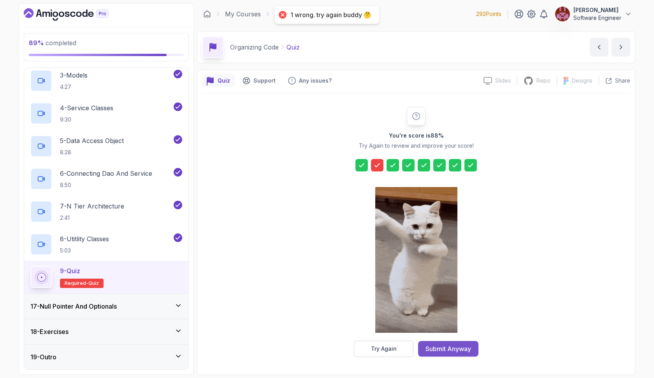
click at [472, 346] on button "Submit Anyway" at bounding box center [448, 349] width 60 height 16
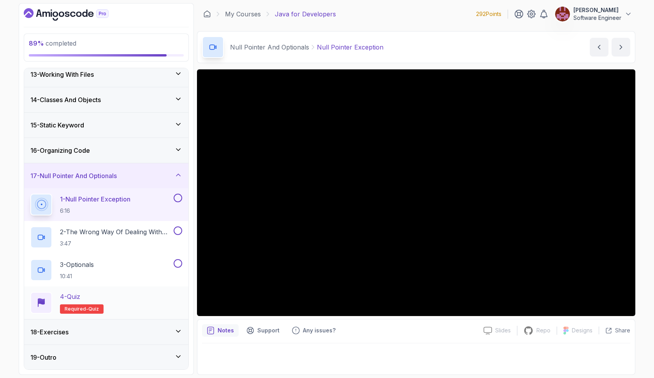
scroll to position [310, 0]
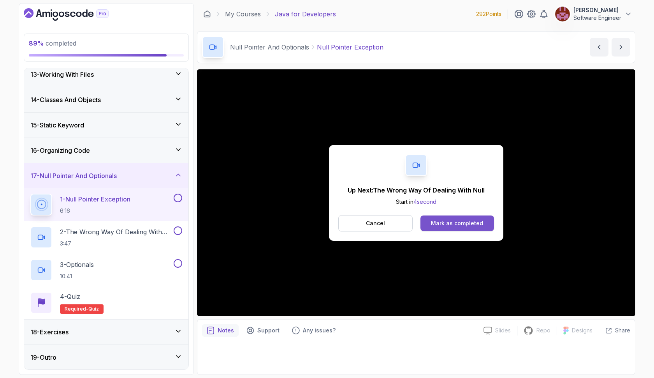
click at [459, 220] on div "Mark as completed" at bounding box center [457, 223] width 52 height 8
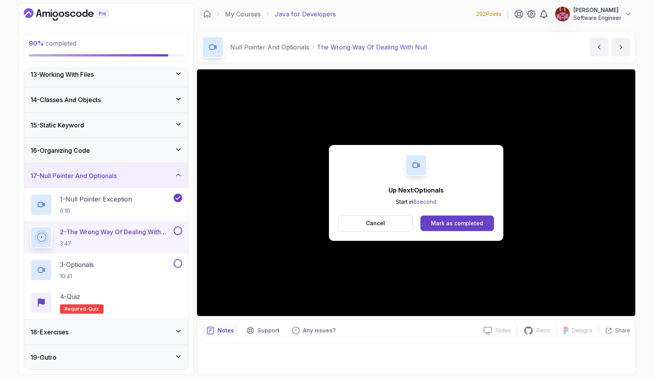
click at [459, 220] on div "Mark as completed" at bounding box center [457, 223] width 52 height 8
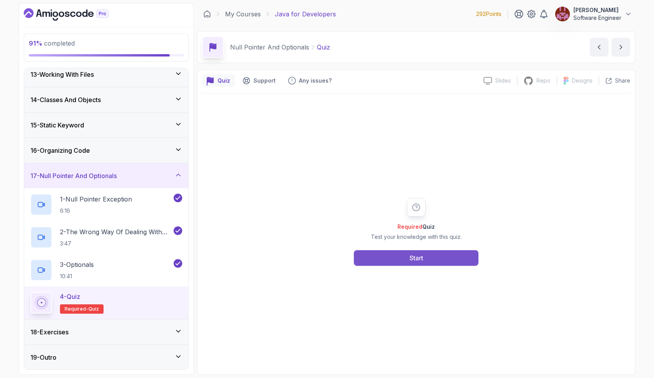
click at [434, 260] on button "Start" at bounding box center [416, 258] width 125 height 16
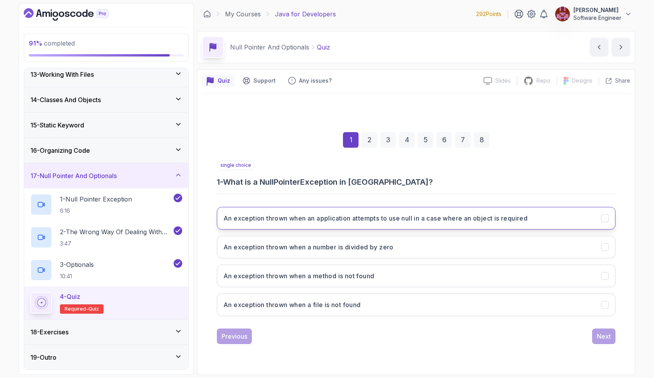
click at [430, 221] on h3 "An exception thrown when an application attempts to use null in a case where an…" at bounding box center [375, 217] width 304 height 9
click at [600, 338] on div "Next" at bounding box center [604, 335] width 14 height 9
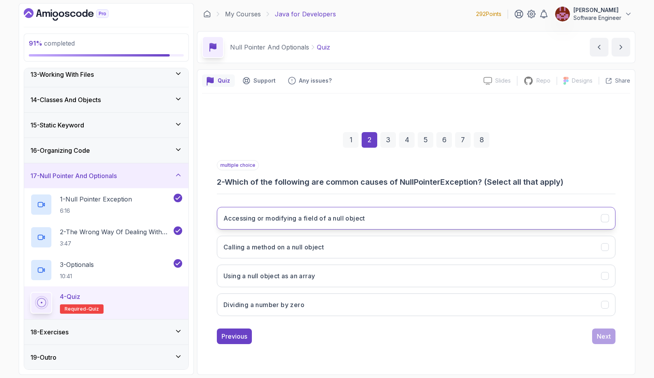
click at [450, 213] on button "Accessing or modifying a field of a null object" at bounding box center [416, 218] width 399 height 23
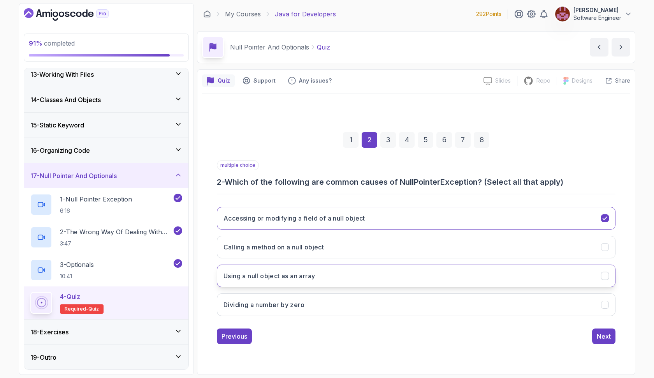
click at [427, 269] on button "Using a null object as an array" at bounding box center [416, 275] width 399 height 23
click at [424, 243] on button "Calling a method on a null object" at bounding box center [416, 246] width 399 height 23
click at [565, 247] on button "Calling a method on a null object" at bounding box center [416, 246] width 399 height 23
click at [606, 333] on div "Next" at bounding box center [604, 335] width 14 height 9
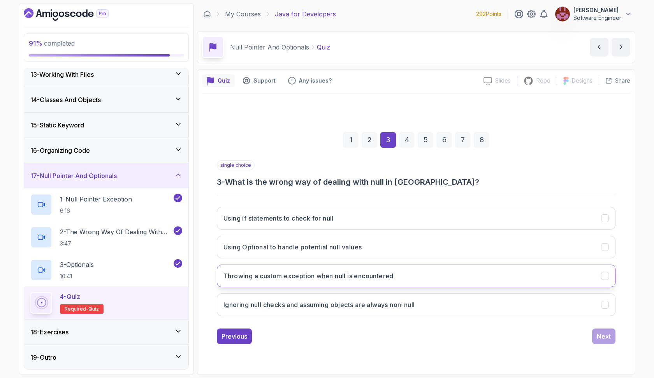
click at [445, 276] on button "Throwing a custom exception when null is encountered" at bounding box center [416, 275] width 399 height 23
click at [545, 301] on button "Ignoring null checks and assuming objects are always non-null" at bounding box center [416, 304] width 399 height 23
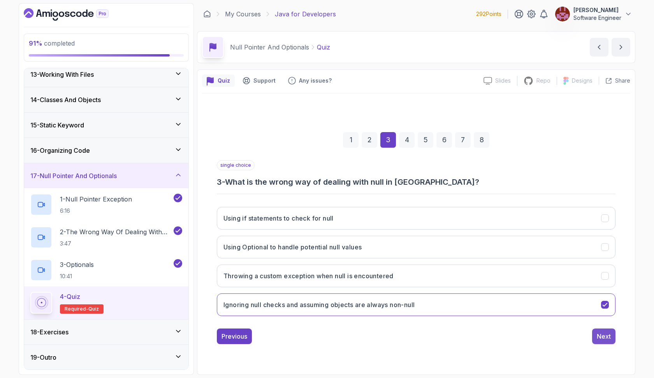
click at [600, 334] on div "Next" at bounding box center [604, 335] width 14 height 9
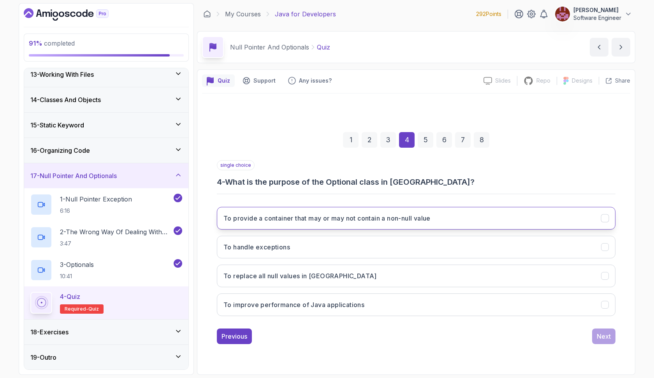
click at [357, 215] on h3 "To provide a container that may or may not contain a non-null value" at bounding box center [326, 217] width 207 height 9
click at [604, 336] on div "Next" at bounding box center [604, 335] width 14 height 9
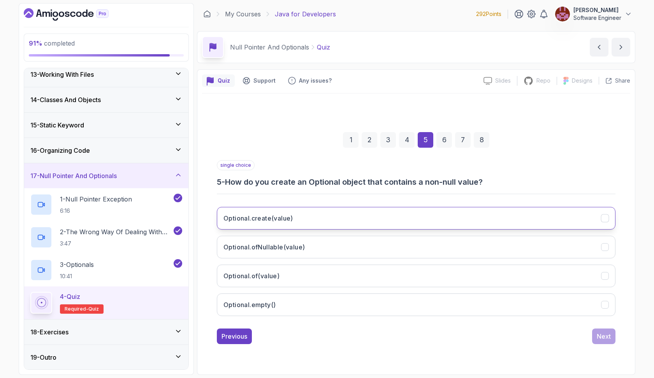
click at [352, 215] on button "Optional.create(value)" at bounding box center [416, 218] width 399 height 23
click at [601, 333] on div "Next" at bounding box center [604, 335] width 14 height 9
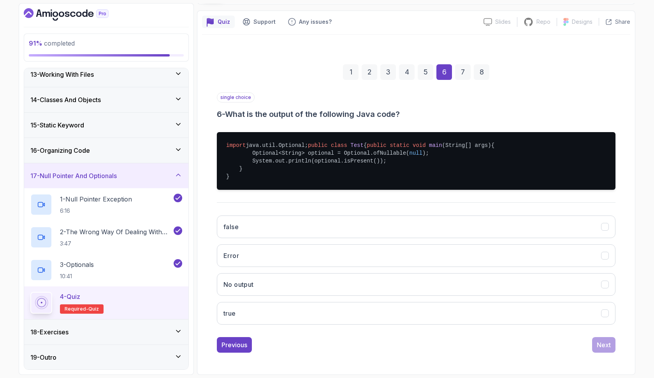
scroll to position [74, 0]
click at [241, 345] on div "Previous" at bounding box center [234, 344] width 26 height 9
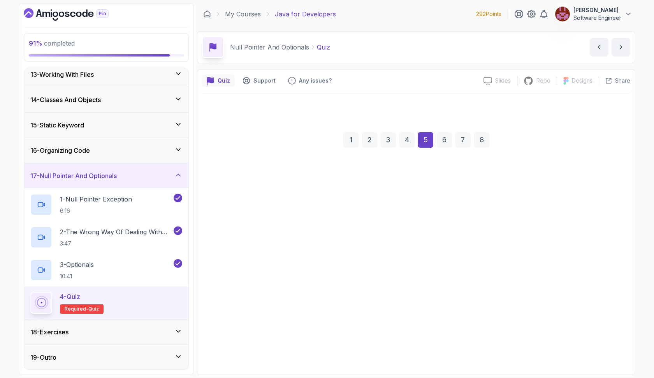
scroll to position [0, 0]
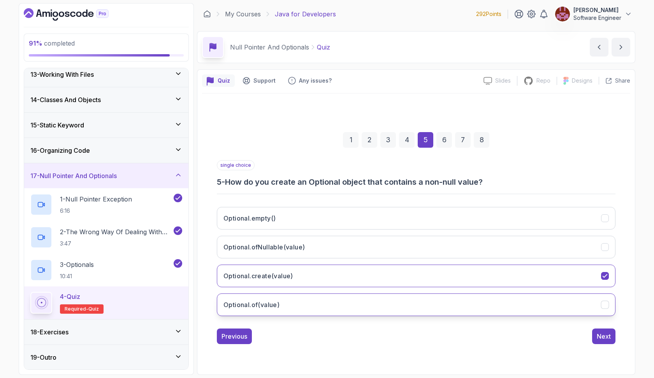
click at [267, 303] on h3 "Optional.of(value)" at bounding box center [251, 304] width 56 height 9
click at [278, 246] on h3 "Optional.ofNullable(value)" at bounding box center [263, 246] width 81 height 9
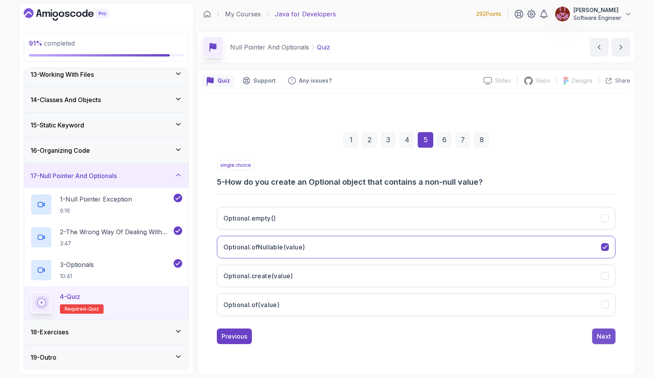
click at [602, 340] on div "Next" at bounding box center [604, 335] width 14 height 9
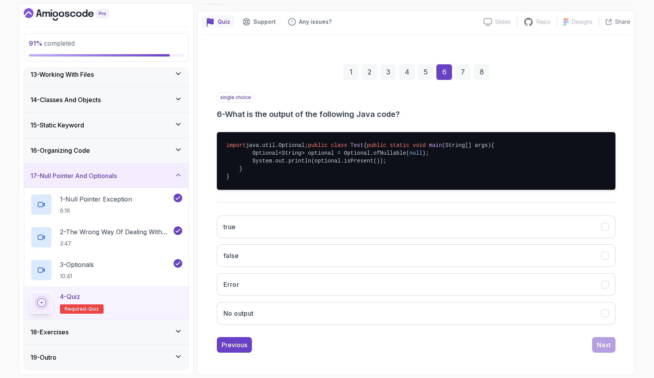
scroll to position [65, 0]
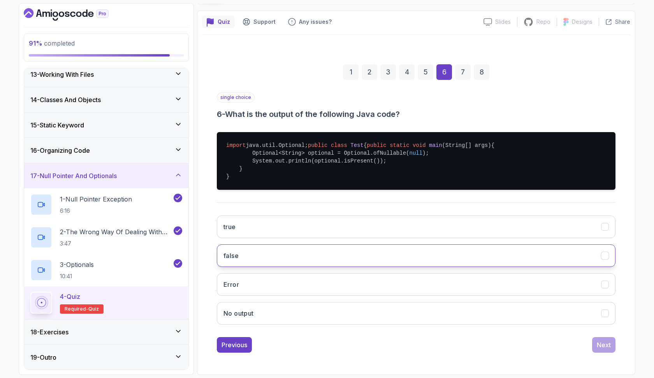
click at [333, 267] on button "false" at bounding box center [416, 255] width 399 height 23
click at [597, 349] on div "Next" at bounding box center [604, 344] width 14 height 9
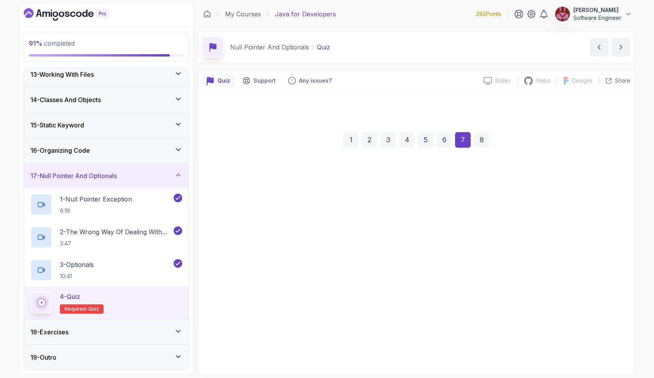
scroll to position [0, 0]
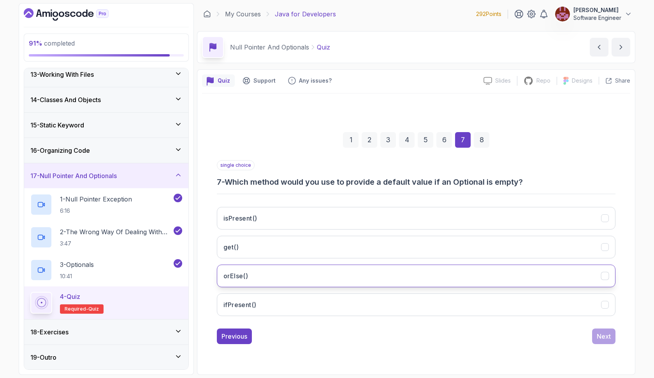
click at [367, 276] on button "orElse()" at bounding box center [416, 275] width 399 height 23
click at [607, 335] on div "Next" at bounding box center [604, 335] width 14 height 9
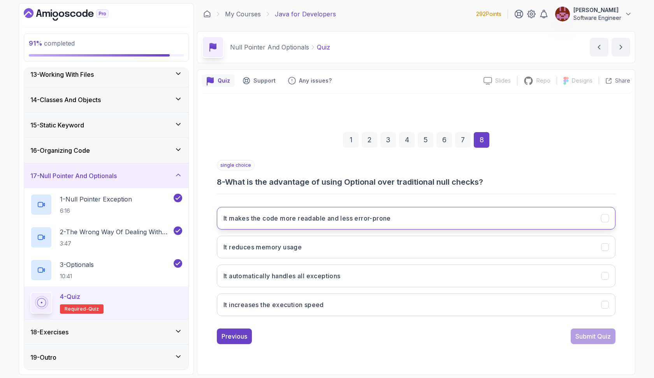
click at [353, 223] on button "It makes the code more readable and less error-prone" at bounding box center [416, 218] width 399 height 23
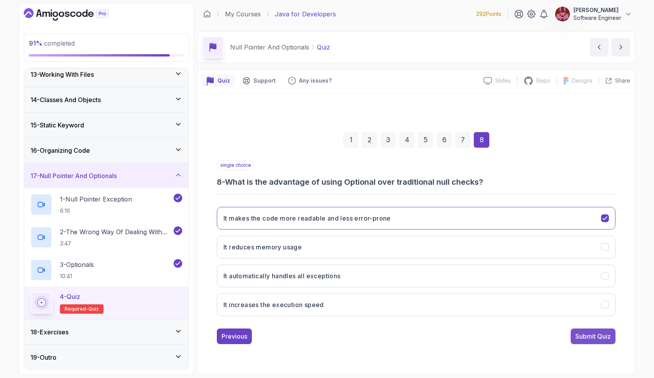
click at [587, 334] on div "Submit Quiz" at bounding box center [592, 335] width 35 height 9
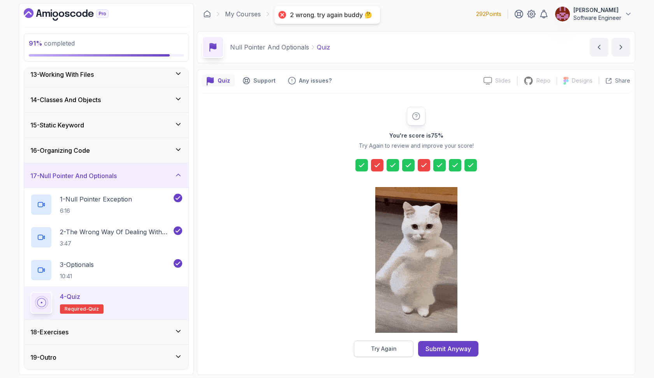
click at [396, 351] on div "Try Again" at bounding box center [384, 348] width 26 height 8
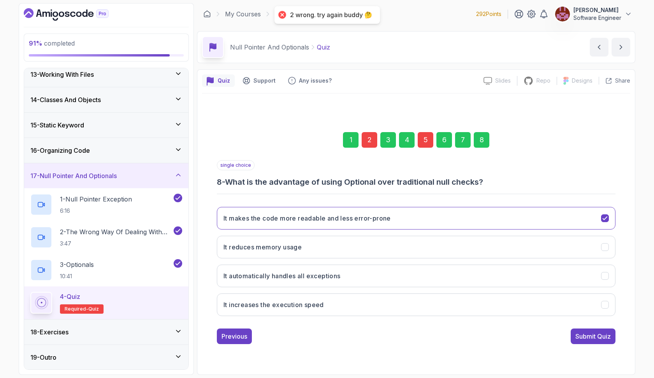
click at [425, 137] on div "5" at bounding box center [426, 140] width 16 height 16
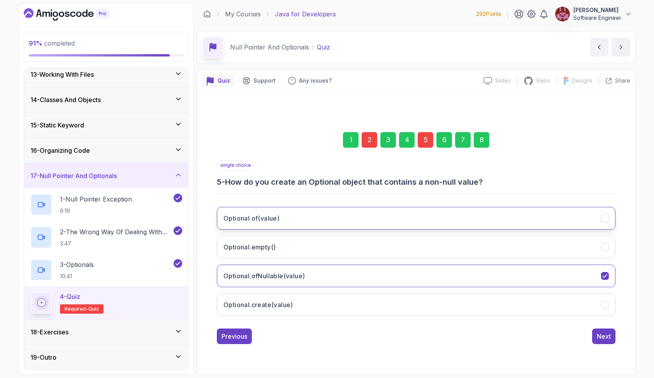
click at [403, 217] on button "Optional.of(value)" at bounding box center [416, 218] width 399 height 23
click at [367, 142] on div "2" at bounding box center [370, 140] width 16 height 16
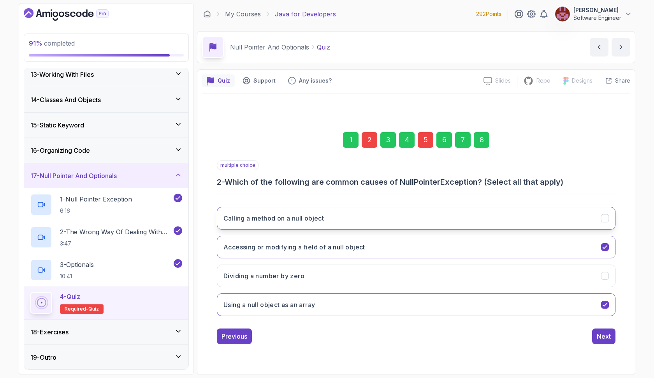
click at [380, 221] on button "Calling a method on a null object" at bounding box center [416, 218] width 399 height 23
click at [480, 135] on div "8" at bounding box center [482, 140] width 16 height 16
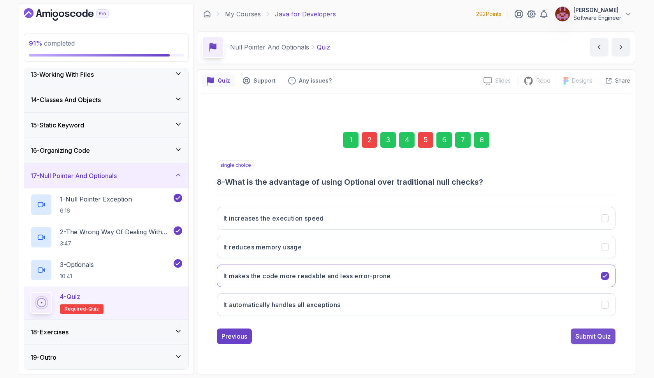
click at [598, 336] on div "Submit Quiz" at bounding box center [592, 335] width 35 height 9
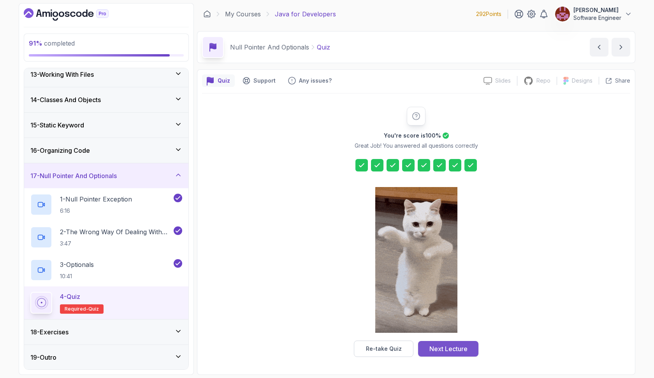
click at [433, 346] on div "Next Lecture" at bounding box center [448, 348] width 38 height 9
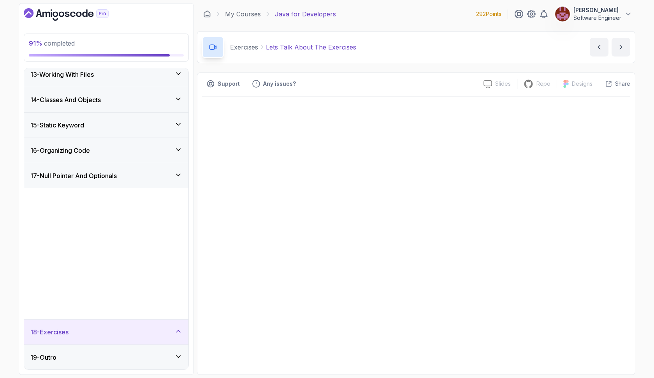
scroll to position [179, 0]
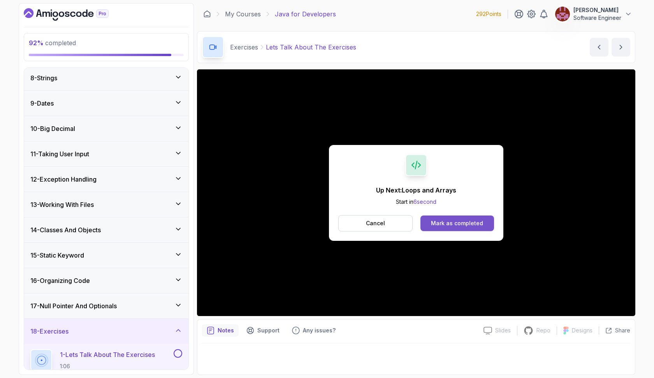
click at [471, 223] on div "Mark as completed" at bounding box center [457, 223] width 52 height 8
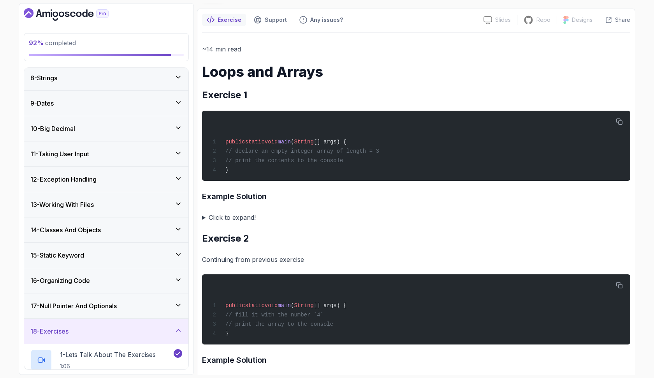
scroll to position [61, 0]
click at [239, 219] on summary "Click to expand!" at bounding box center [416, 216] width 428 height 11
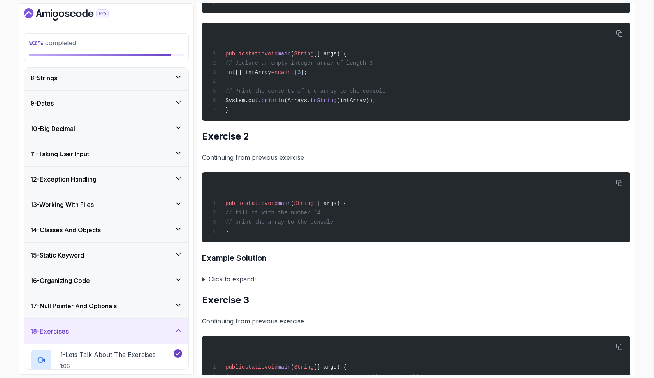
scroll to position [398, 0]
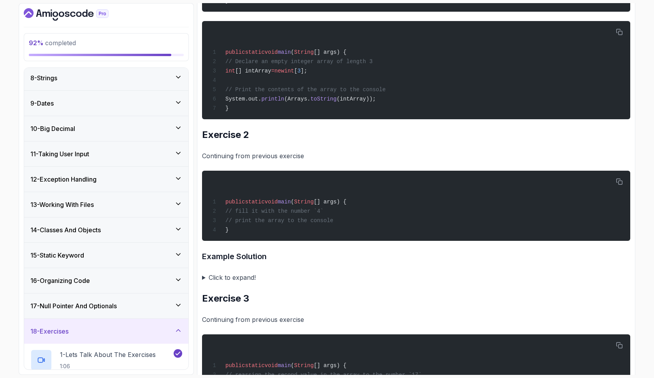
click at [238, 283] on summary "Click to expand!" at bounding box center [416, 277] width 428 height 11
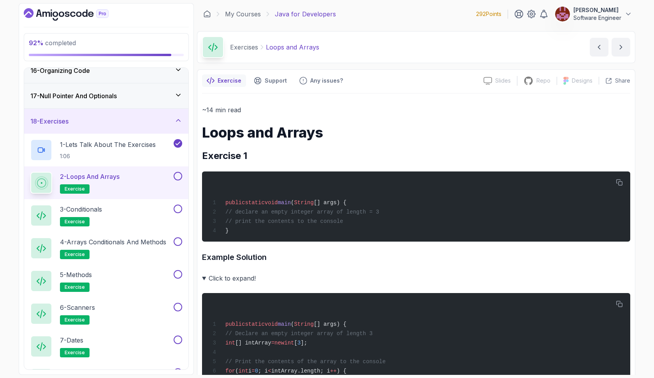
scroll to position [0, 0]
click at [180, 176] on button at bounding box center [178, 176] width 9 height 9
click at [178, 209] on button at bounding box center [178, 208] width 9 height 9
click at [179, 270] on button "5 - Methods exercise" at bounding box center [106, 281] width 152 height 22
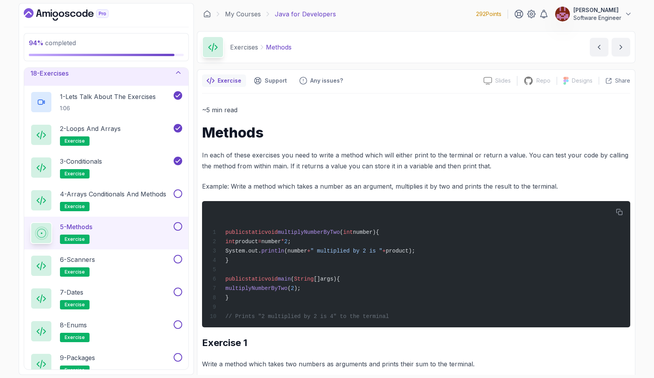
click at [177, 225] on button at bounding box center [178, 226] width 9 height 9
click at [178, 258] on button at bounding box center [178, 259] width 9 height 9
click at [178, 293] on button at bounding box center [178, 291] width 9 height 9
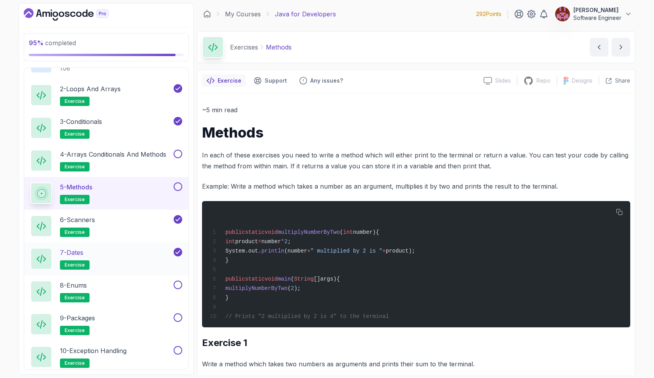
scroll to position [477, 0]
click at [179, 154] on button at bounding box center [178, 153] width 9 height 9
click at [177, 185] on button at bounding box center [178, 186] width 9 height 9
click at [178, 283] on button at bounding box center [178, 284] width 9 height 9
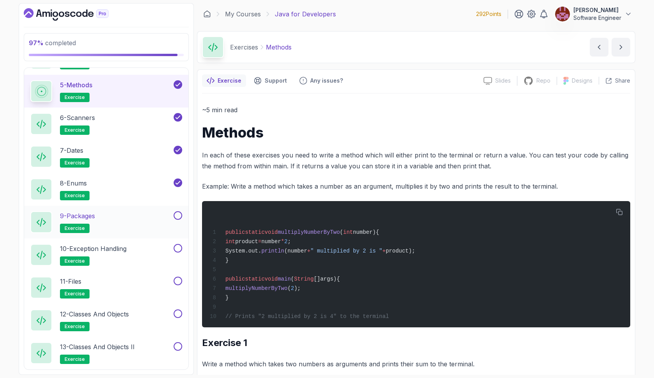
click at [177, 216] on button at bounding box center [178, 215] width 9 height 9
click at [179, 249] on button at bounding box center [178, 248] width 9 height 9
click at [179, 279] on button at bounding box center [178, 280] width 9 height 9
click at [179, 314] on button at bounding box center [178, 313] width 9 height 9
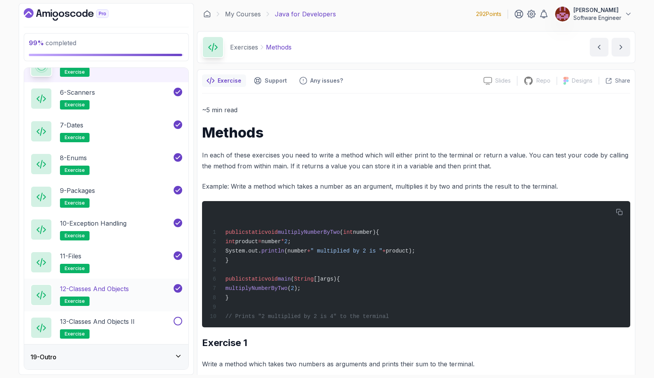
scroll to position [604, 0]
click at [179, 323] on button at bounding box center [178, 320] width 9 height 9
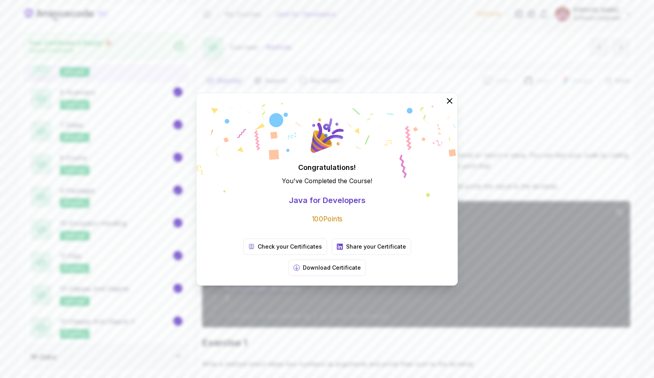
scroll to position [602, 0]
click at [180, 358] on div "Congratulations! You've Completed the Course ! Java for Developers 100 Points C…" at bounding box center [327, 189] width 654 height 378
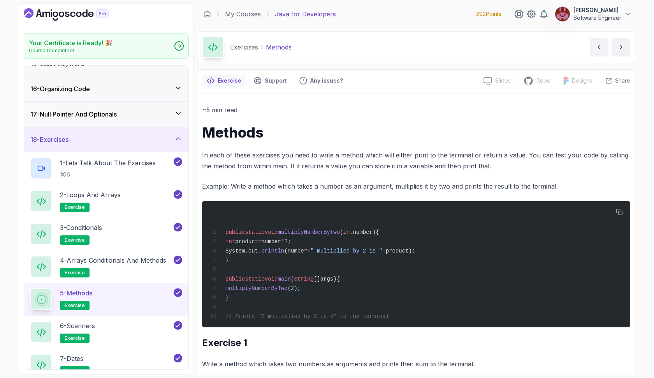
scroll to position [357, 0]
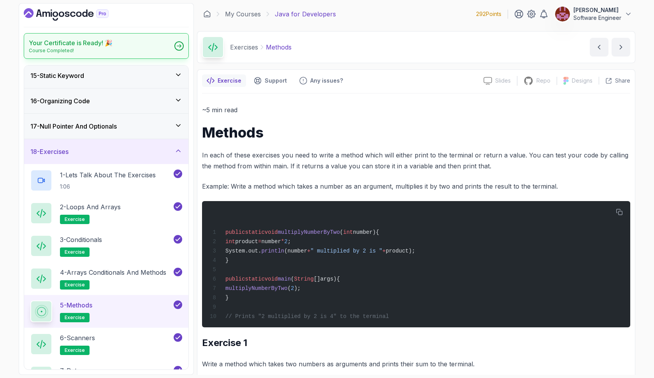
click at [148, 44] on div "Your Certificate is Ready! 🎉 Course Completed!" at bounding box center [106, 46] width 165 height 26
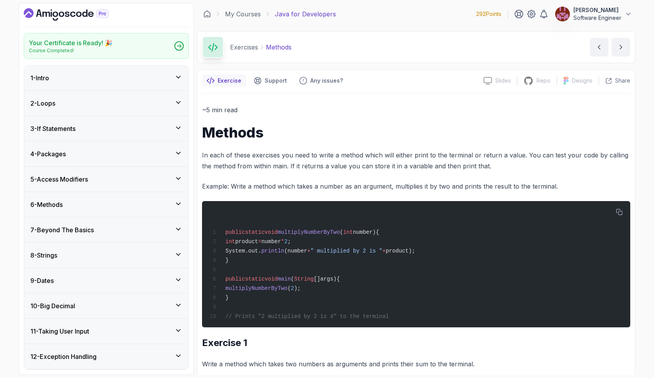
scroll to position [0, 0]
click at [75, 16] on icon "Dashboard" at bounding box center [66, 14] width 85 height 12
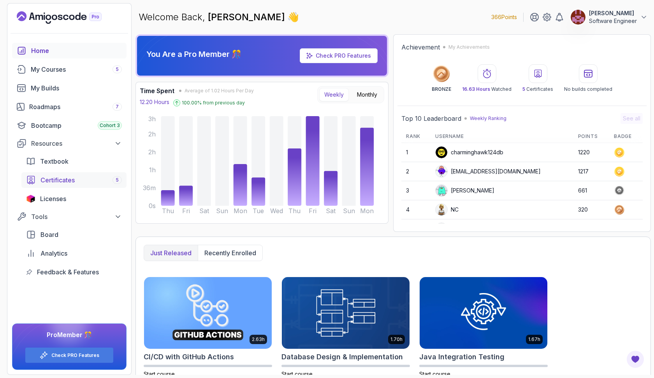
click at [65, 179] on span "Certificates" at bounding box center [57, 179] width 34 height 9
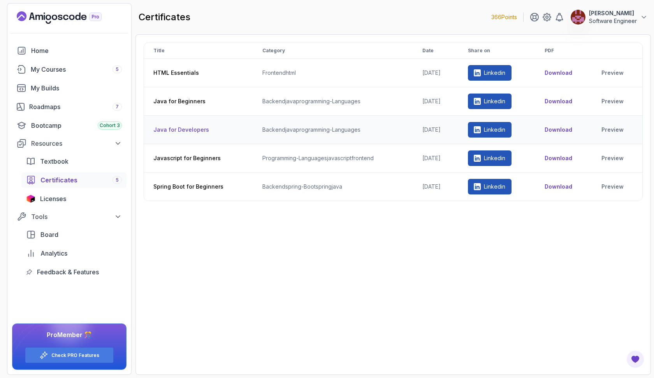
click at [564, 129] on button "Download" at bounding box center [559, 130] width 28 height 8
click at [91, 106] on div "Roadmaps 7" at bounding box center [75, 106] width 93 height 9
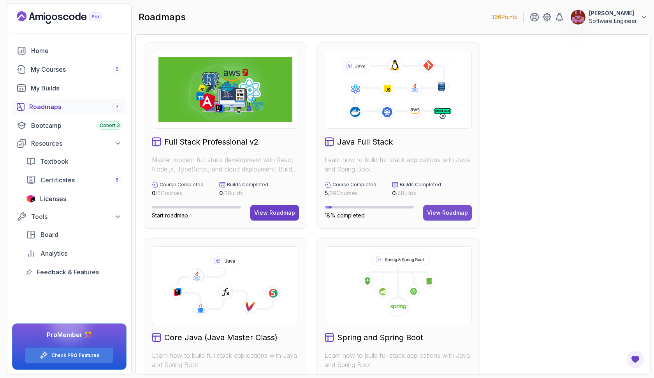
click at [433, 209] on div "View Roadmap" at bounding box center [447, 213] width 41 height 8
click at [445, 211] on div "View Roadmap" at bounding box center [447, 213] width 41 height 8
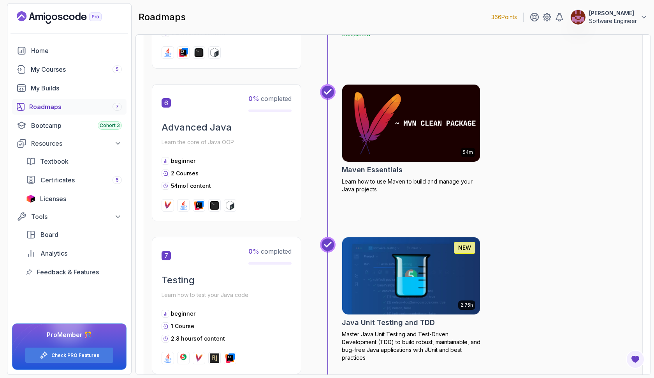
scroll to position [987, 0]
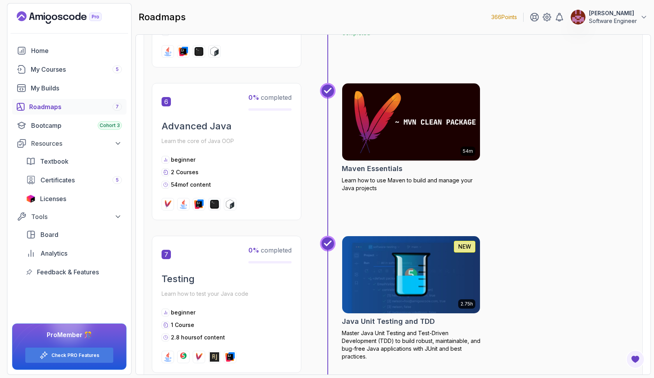
click at [427, 142] on img at bounding box center [411, 121] width 145 height 81
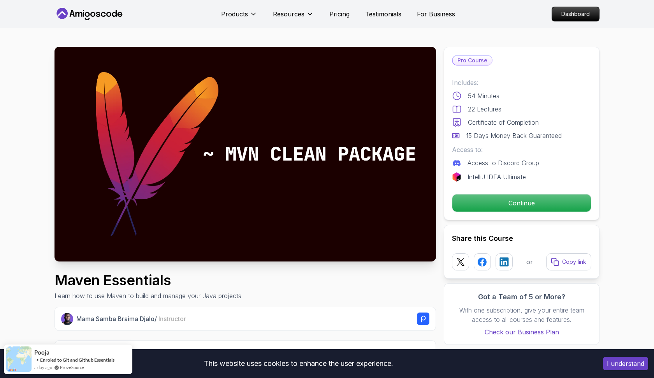
click at [628, 360] on button "I understand" at bounding box center [625, 363] width 45 height 13
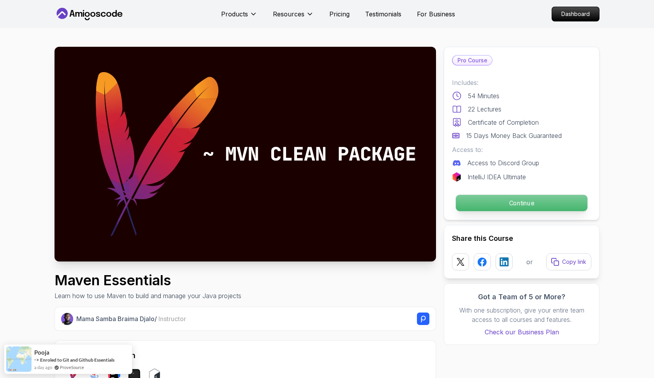
click at [552, 208] on p "Continue" at bounding box center [522, 203] width 132 height 16
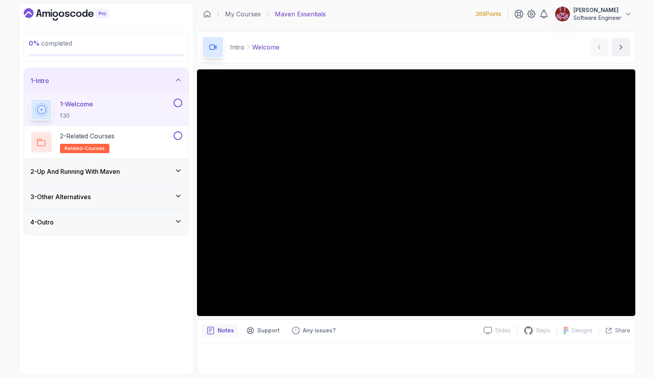
click at [179, 172] on icon at bounding box center [178, 171] width 8 height 8
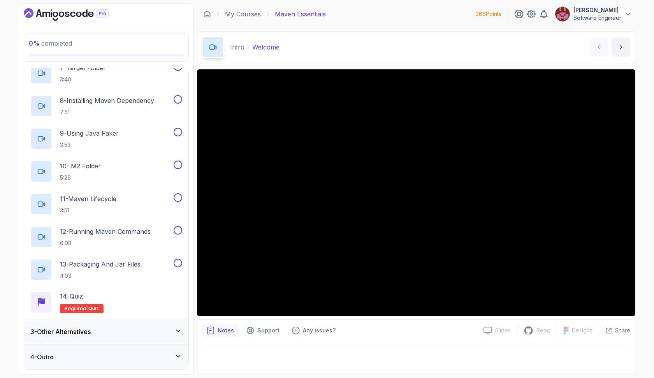
scroll to position [258, 0]
click at [178, 330] on icon at bounding box center [178, 330] width 4 height 2
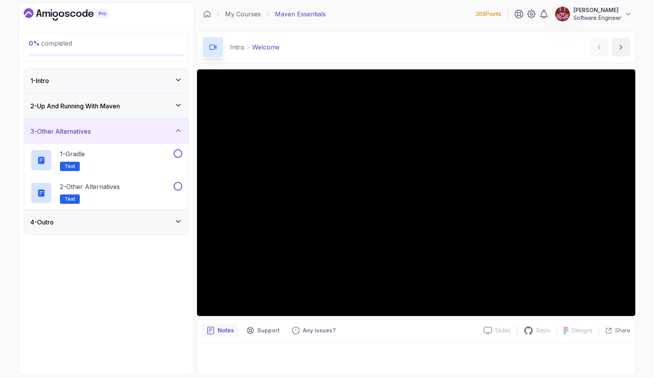
scroll to position [0, 0]
click at [180, 222] on icon at bounding box center [178, 221] width 8 height 8
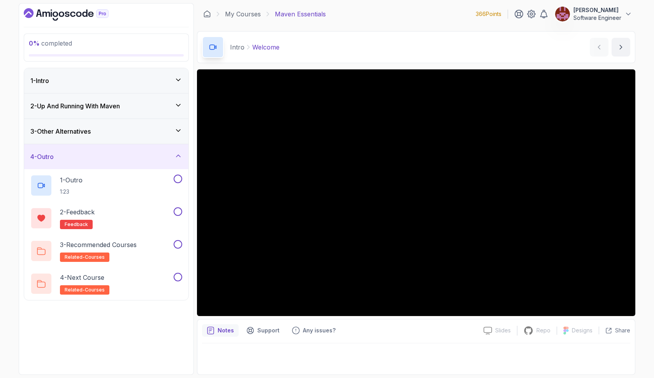
click at [178, 80] on icon at bounding box center [178, 80] width 8 height 8
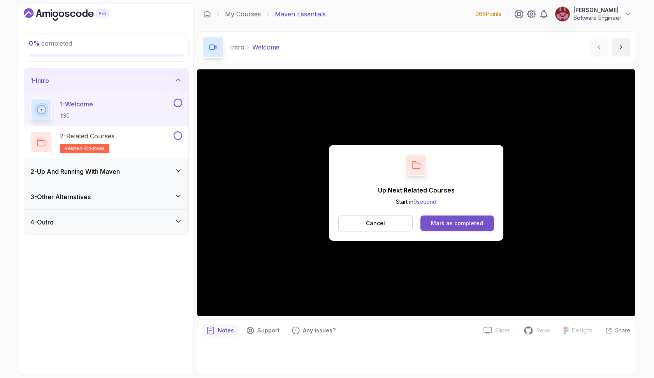
click at [474, 220] on div "Mark as completed" at bounding box center [457, 223] width 52 height 8
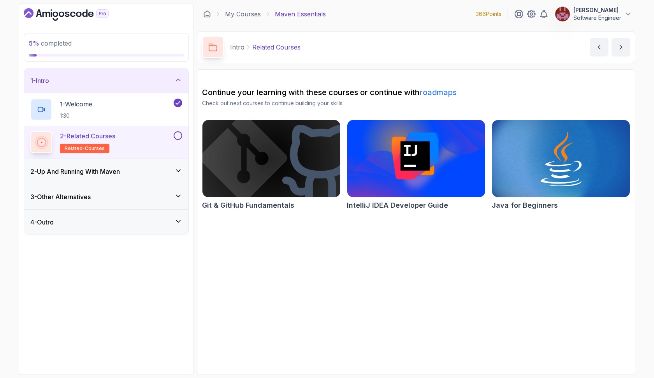
click at [179, 134] on button at bounding box center [178, 135] width 9 height 9
click at [177, 170] on icon at bounding box center [178, 171] width 4 height 2
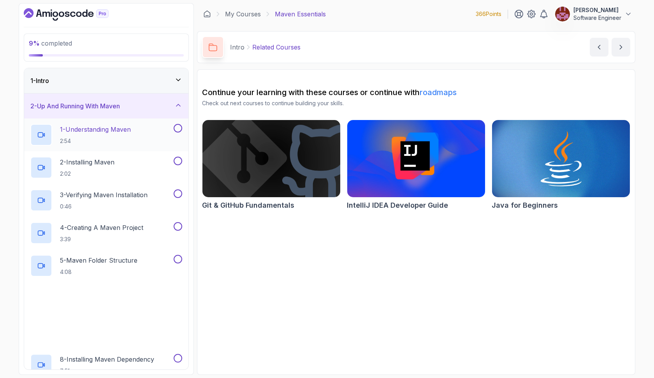
click at [144, 137] on div "1 - Understanding Maven 2:54" at bounding box center [101, 135] width 142 height 22
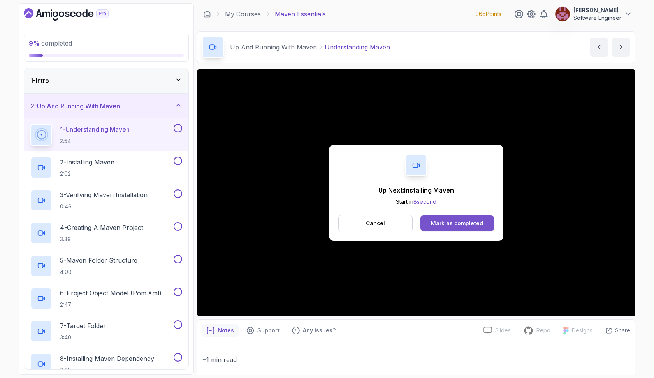
click at [444, 220] on div "Mark as completed" at bounding box center [457, 223] width 52 height 8
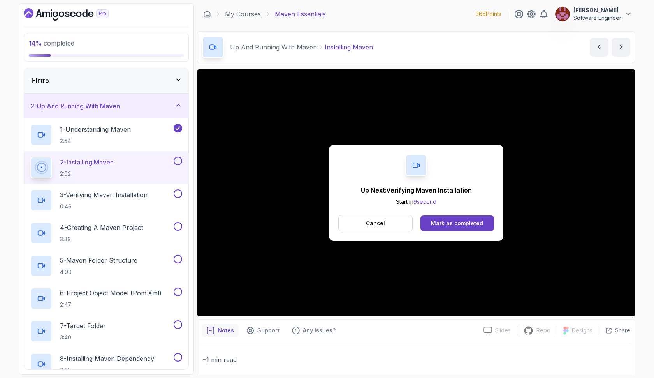
click at [444, 220] on div "Mark as completed" at bounding box center [457, 223] width 52 height 8
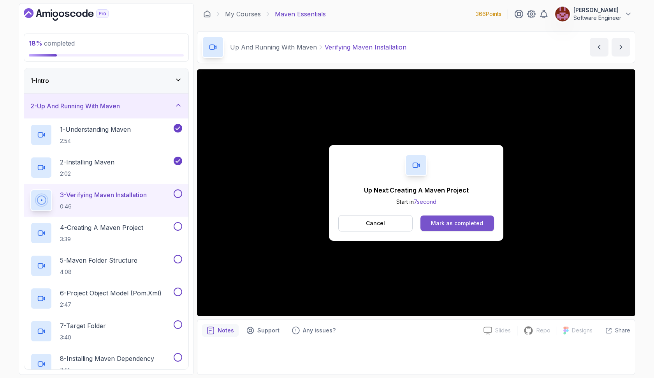
click at [441, 220] on div "Mark as completed" at bounding box center [457, 223] width 52 height 8
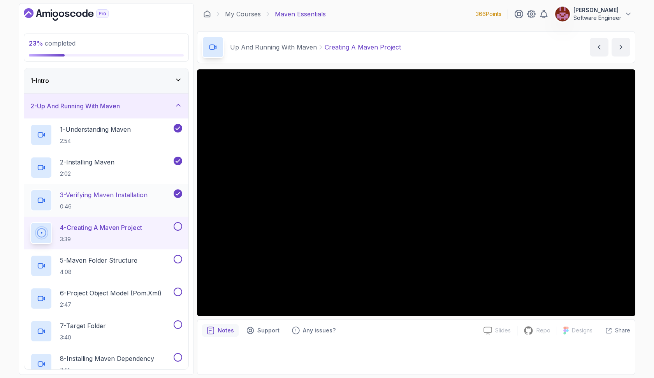
click at [102, 193] on p "3 - Verifying Maven Installation" at bounding box center [104, 194] width 88 height 9
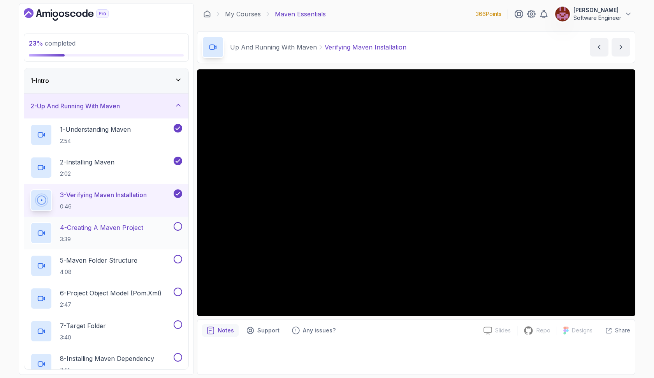
click at [124, 230] on p "4 - Creating A Maven Project" at bounding box center [101, 227] width 83 height 9
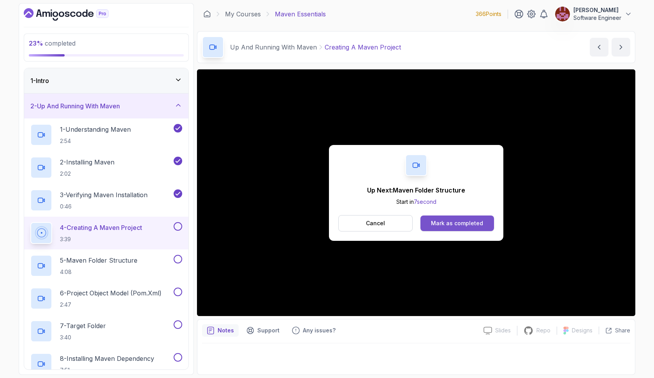
click at [432, 220] on button "Mark as completed" at bounding box center [457, 223] width 74 height 16
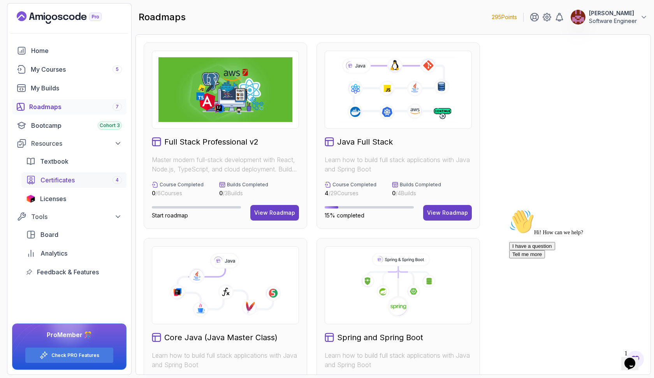
click at [60, 176] on span "Certificates" at bounding box center [57, 179] width 34 height 9
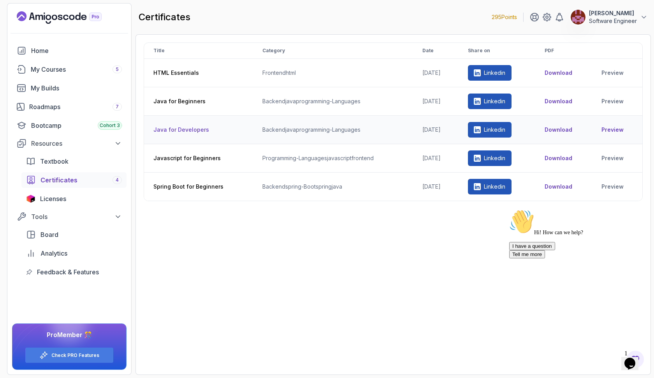
click at [611, 127] on link "Preview" at bounding box center [617, 130] width 32 height 8
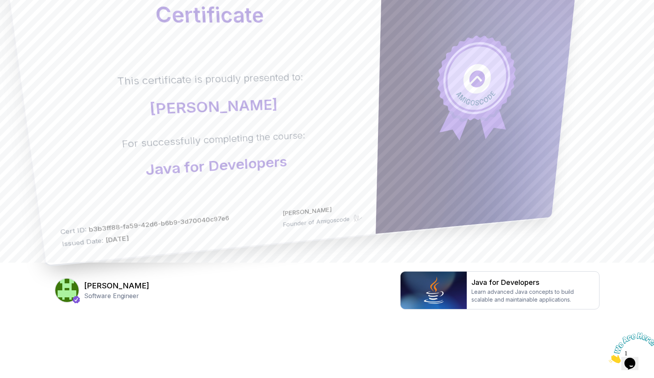
scroll to position [115, 0]
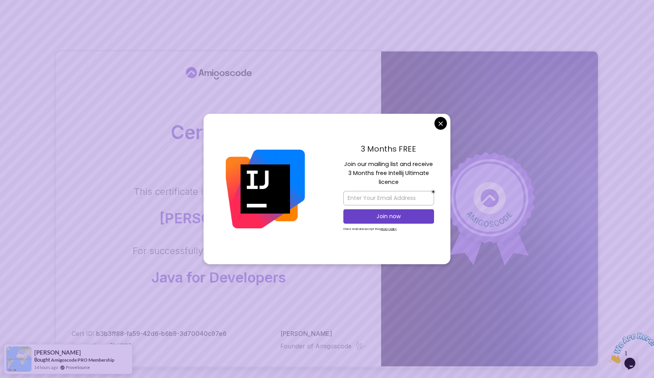
click at [445, 124] on body "Certificate This certificate is proudly presented to: Kalpana Kakarla For succe…" at bounding box center [327, 246] width 654 height 493
